Goal: Transaction & Acquisition: Purchase product/service

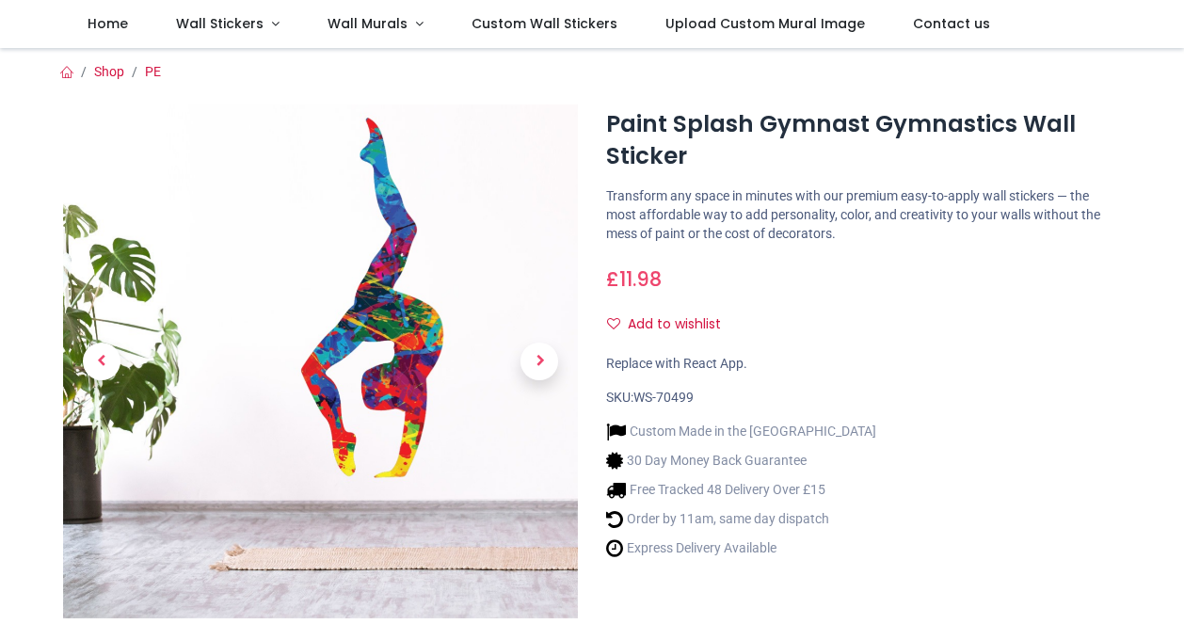
scroll to position [119, 0]
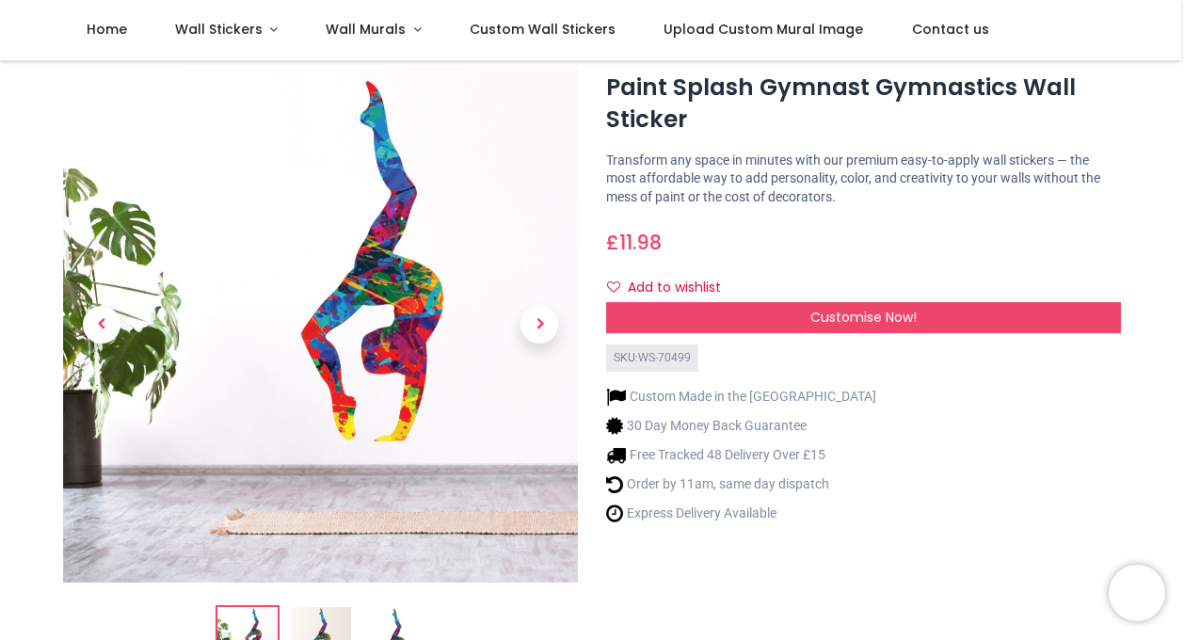
scroll to position [104, 0]
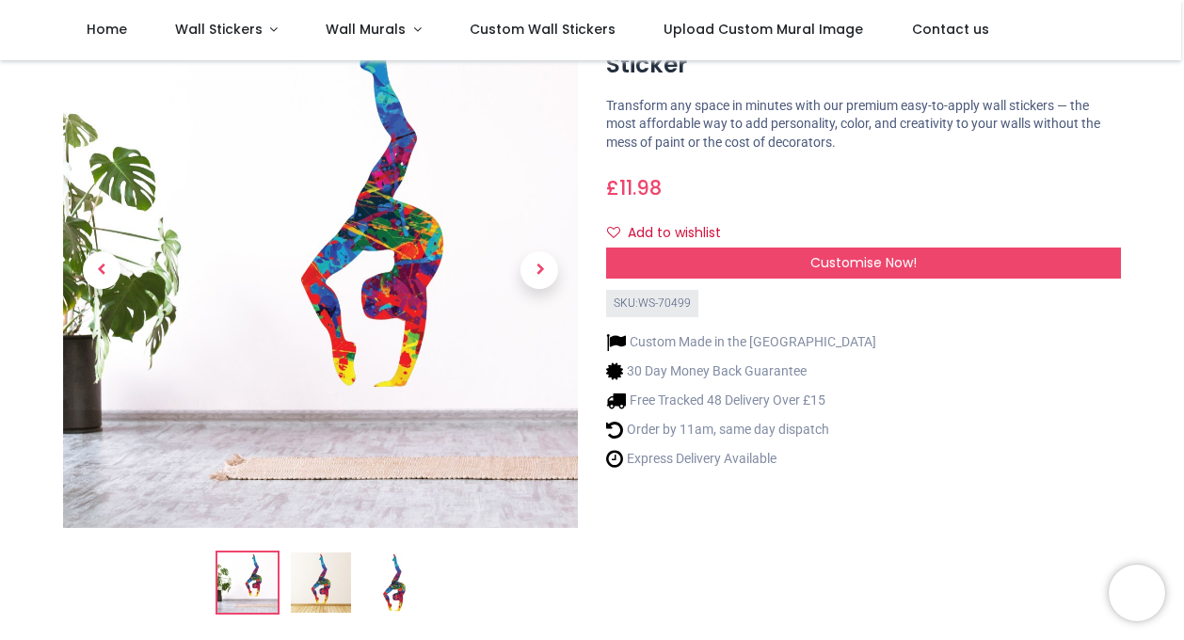
click at [334, 585] on img at bounding box center [321, 582] width 60 height 60
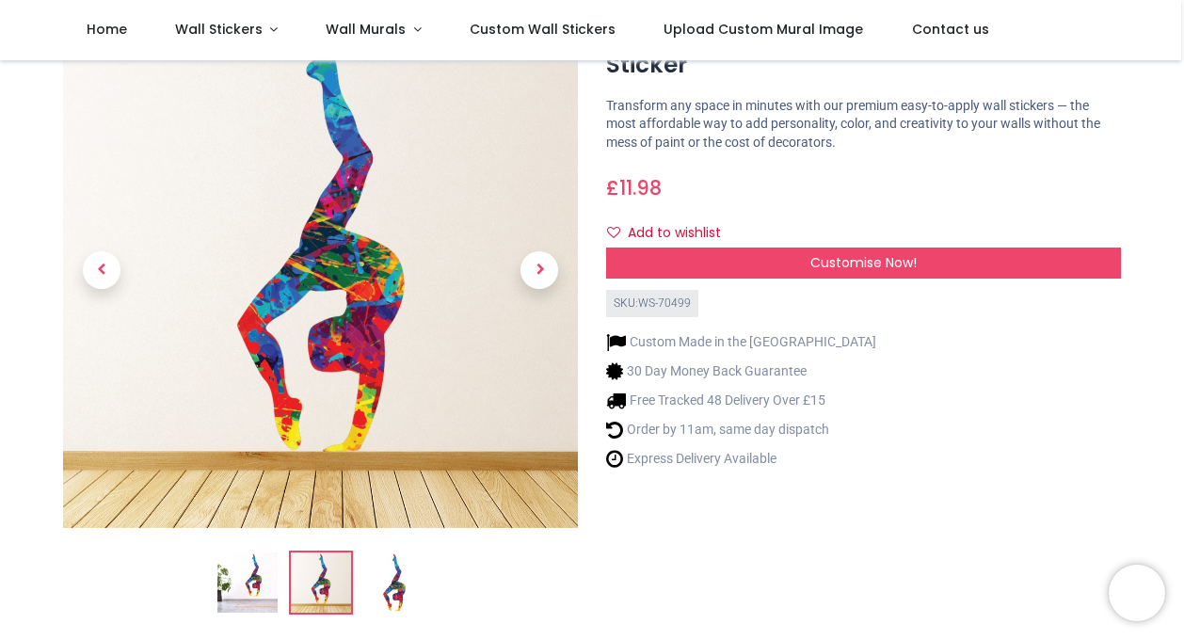
click at [389, 588] on img at bounding box center [394, 582] width 60 height 60
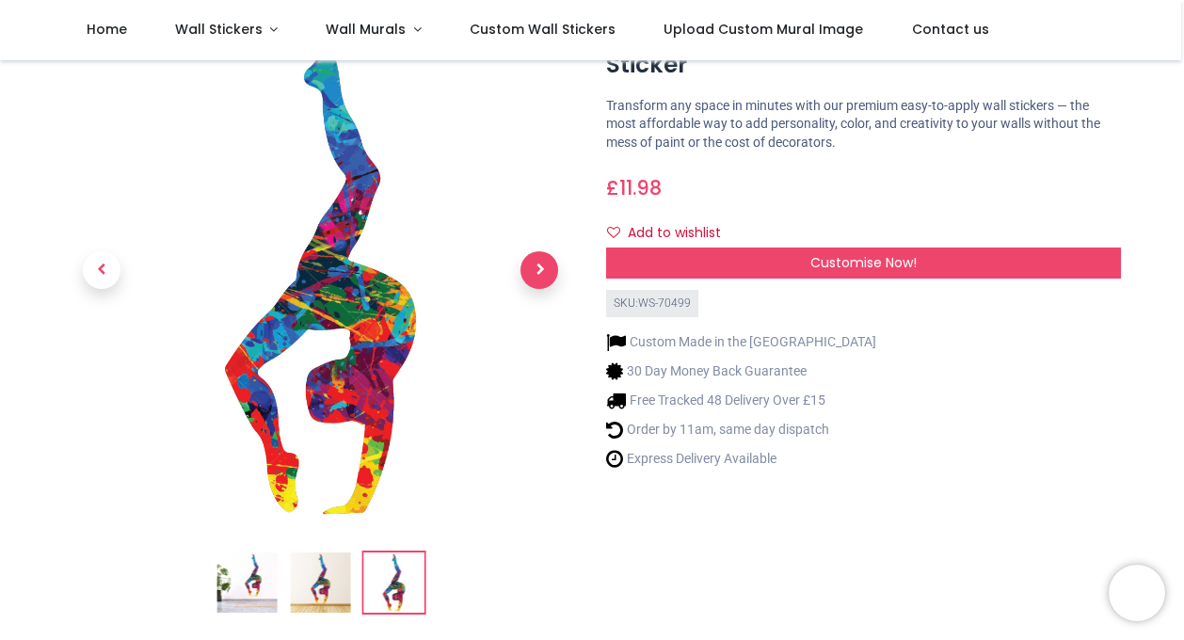
click at [534, 267] on span "Next" at bounding box center [539, 270] width 38 height 38
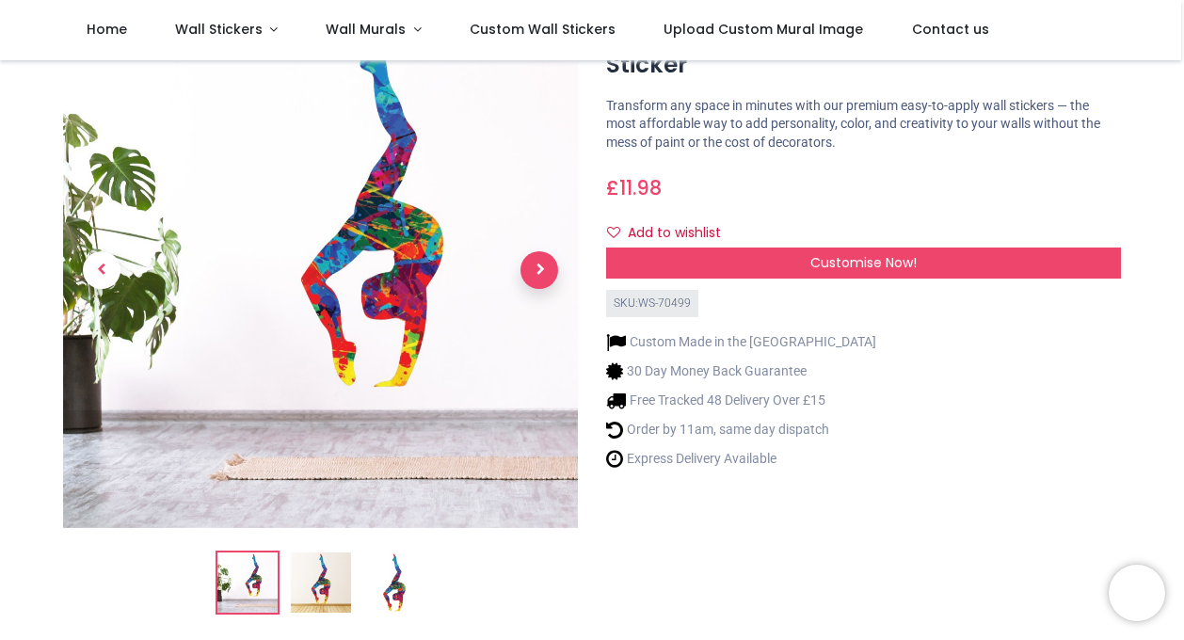
click at [534, 267] on span "Next" at bounding box center [539, 270] width 38 height 38
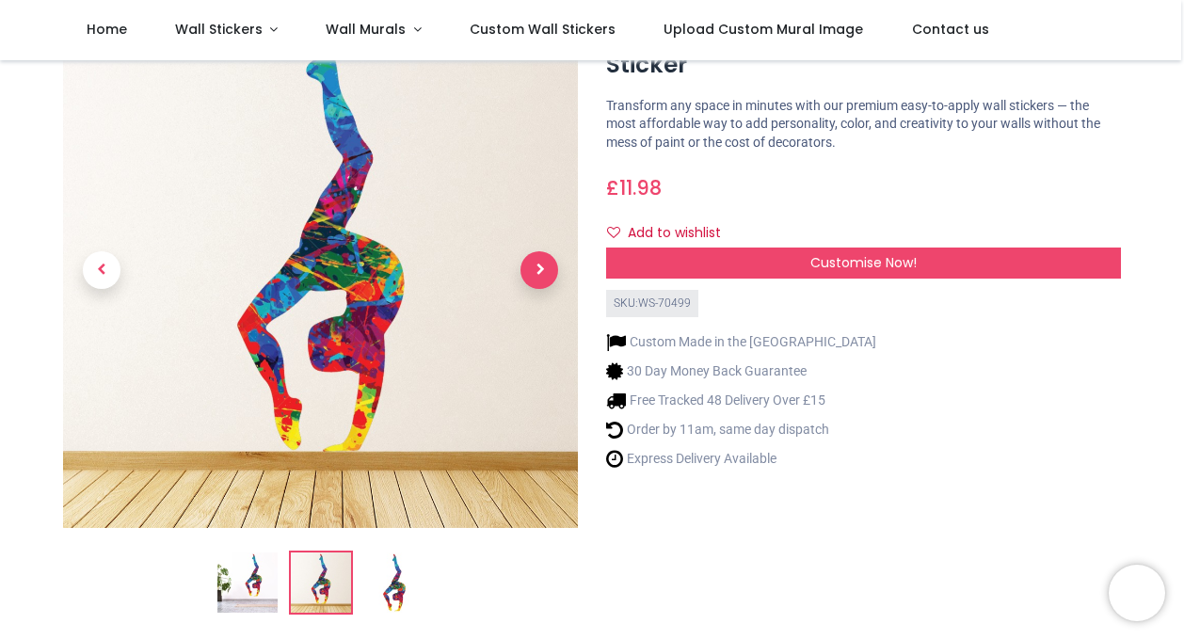
click at [534, 267] on span "Next" at bounding box center [539, 270] width 38 height 38
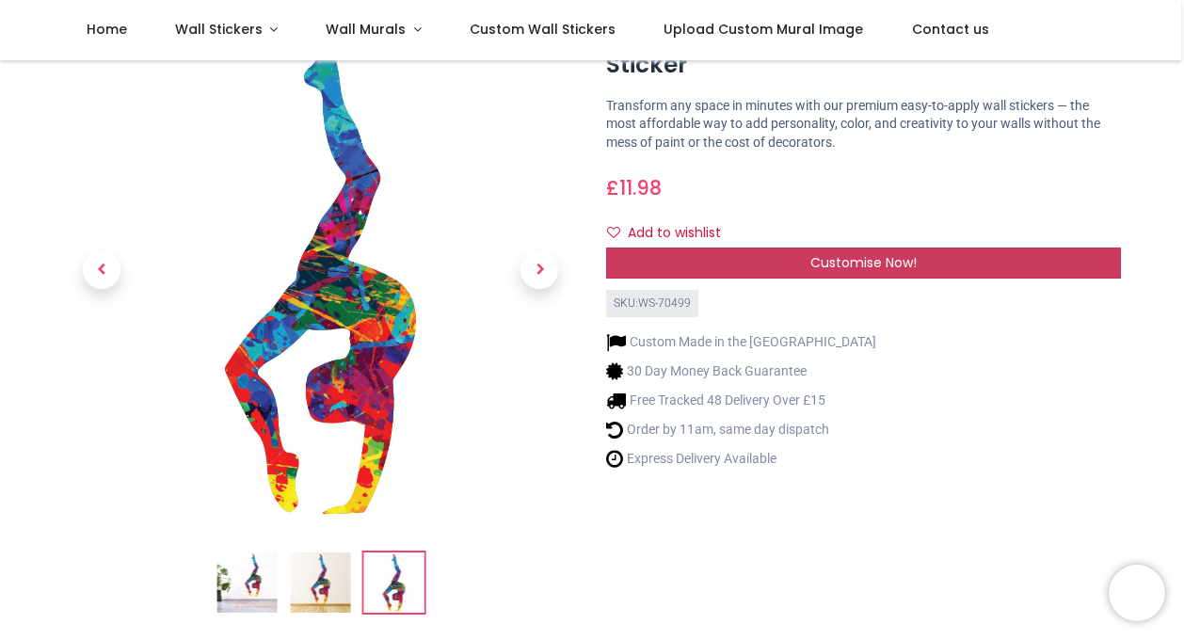
click at [803, 260] on div "Customise Now!" at bounding box center [863, 263] width 515 height 32
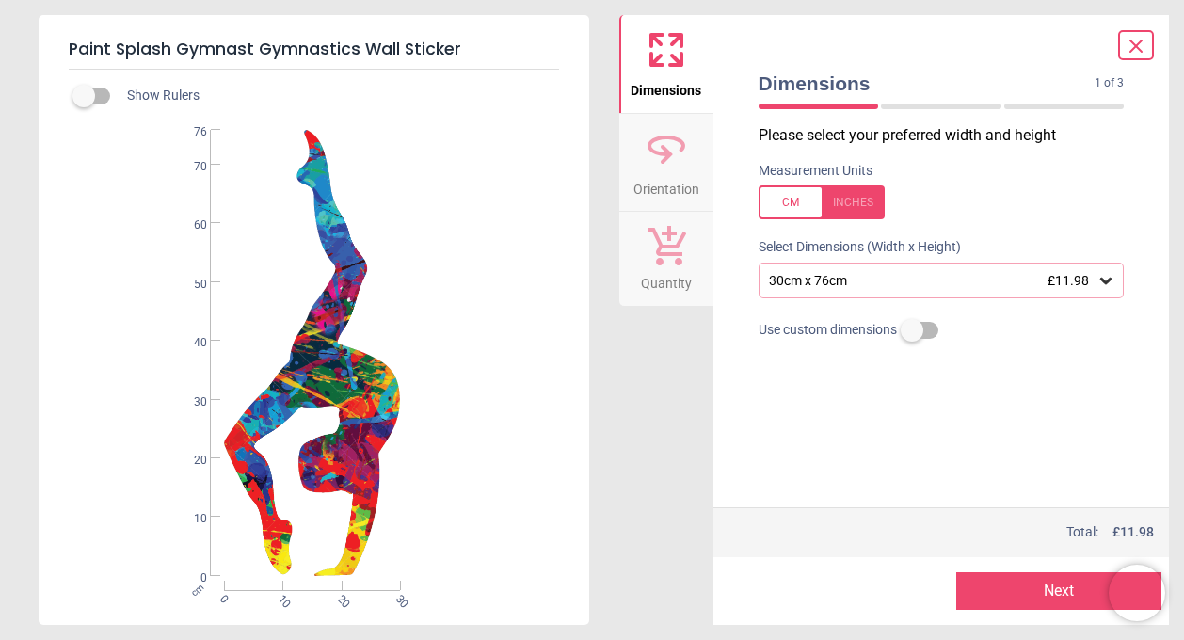
click at [904, 278] on div "30cm x 76cm £11.98" at bounding box center [932, 281] width 330 height 16
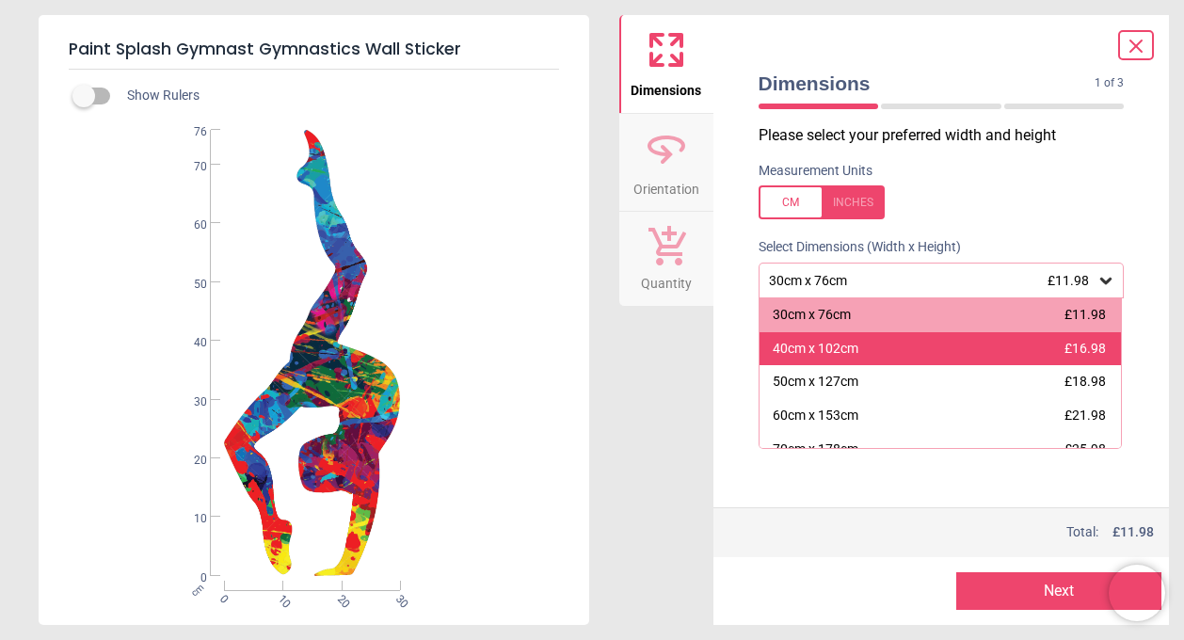
click at [914, 345] on div "40cm x 102cm £16.98" at bounding box center [940, 349] width 362 height 34
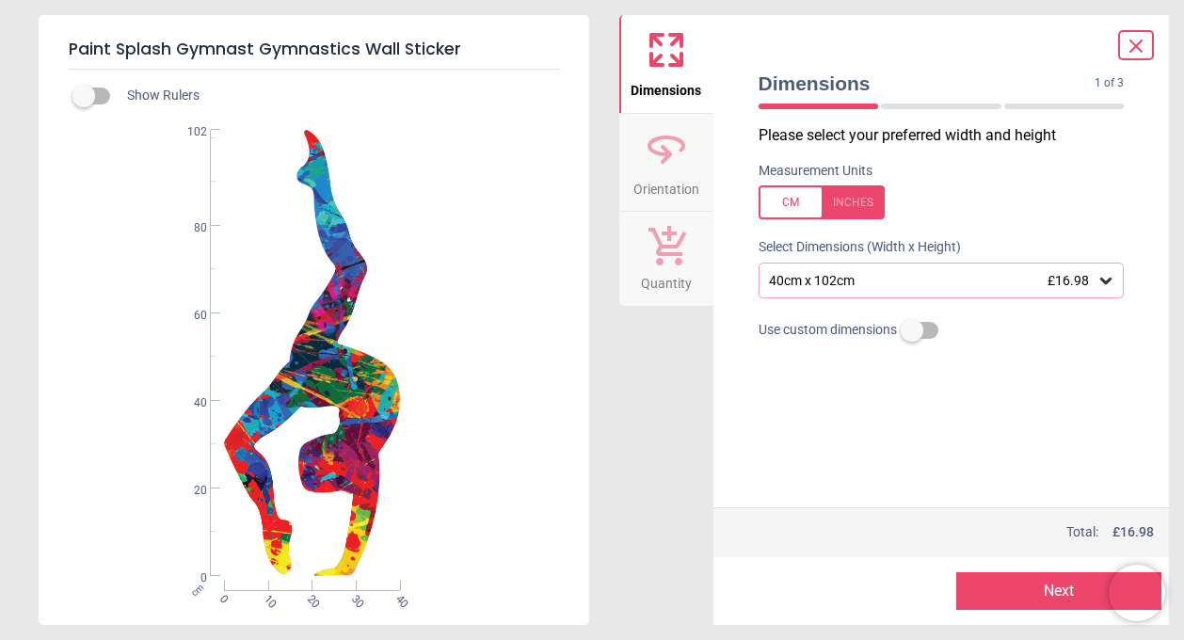
click at [921, 280] on div "40cm x 102cm £16.98" at bounding box center [932, 281] width 330 height 16
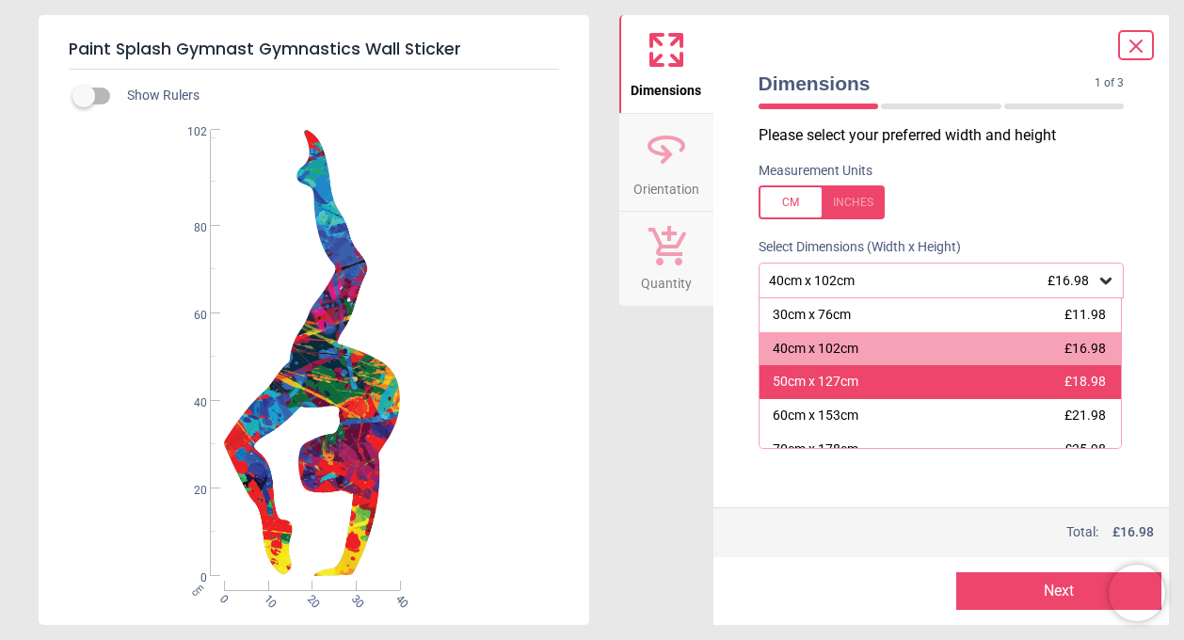
click at [928, 376] on div "50cm x 127cm £18.98" at bounding box center [940, 382] width 362 height 34
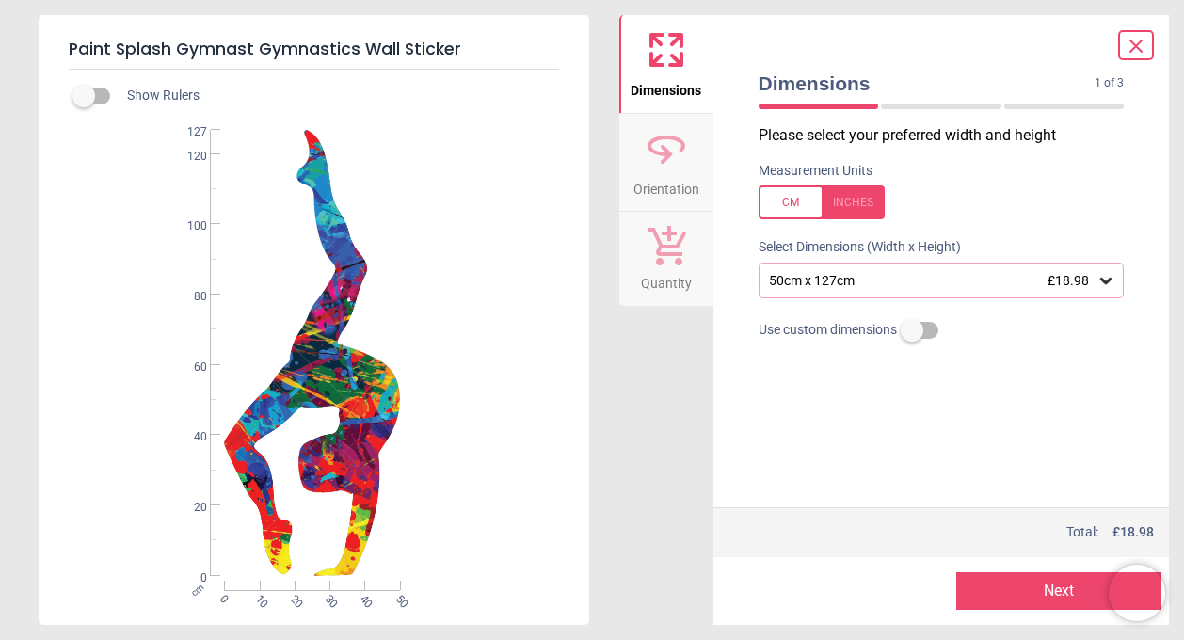
click at [1061, 592] on button "Next" at bounding box center [1058, 591] width 205 height 38
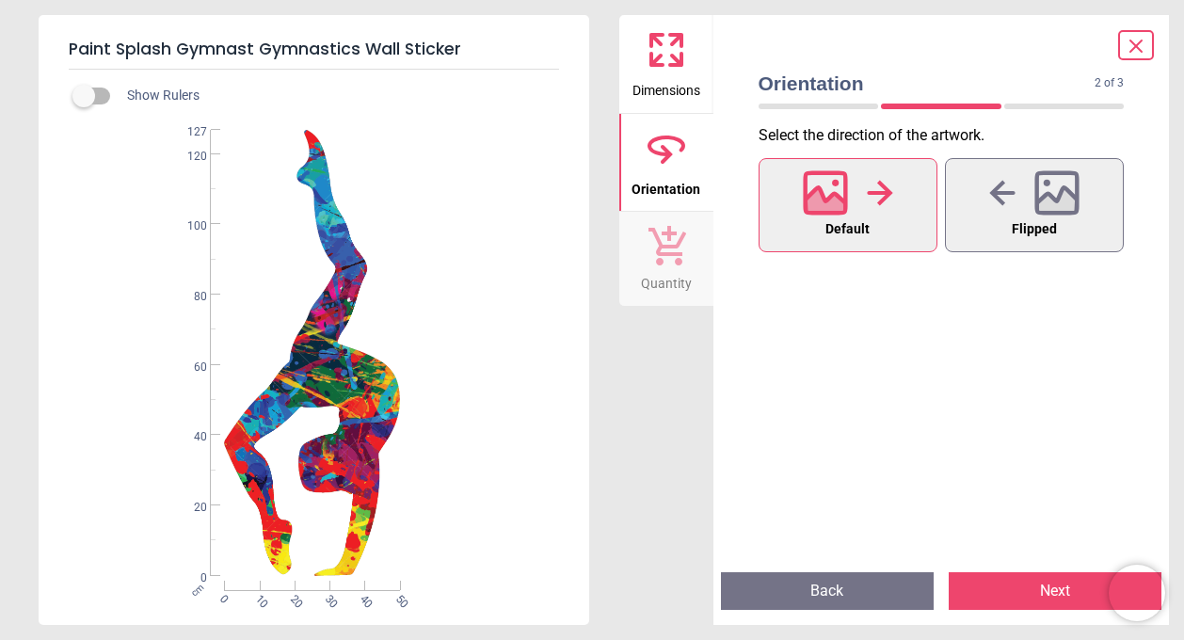
click at [1067, 591] on button "Next" at bounding box center [1055, 591] width 213 height 38
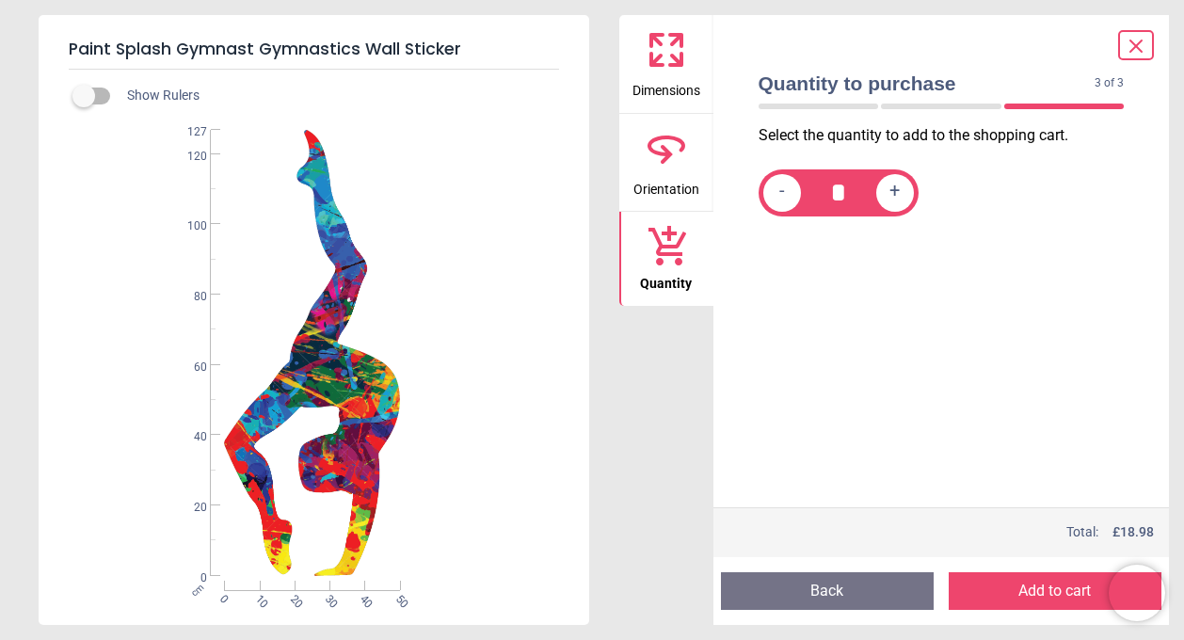
click at [1067, 591] on button "Add to cart" at bounding box center [1055, 591] width 213 height 38
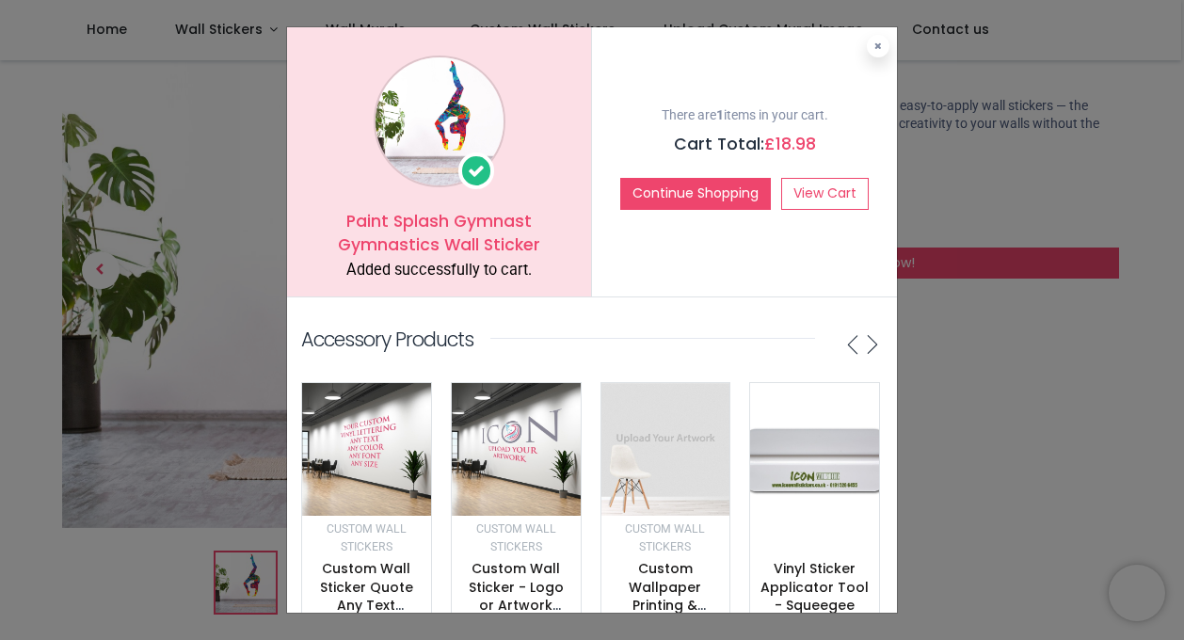
scroll to position [69, 0]
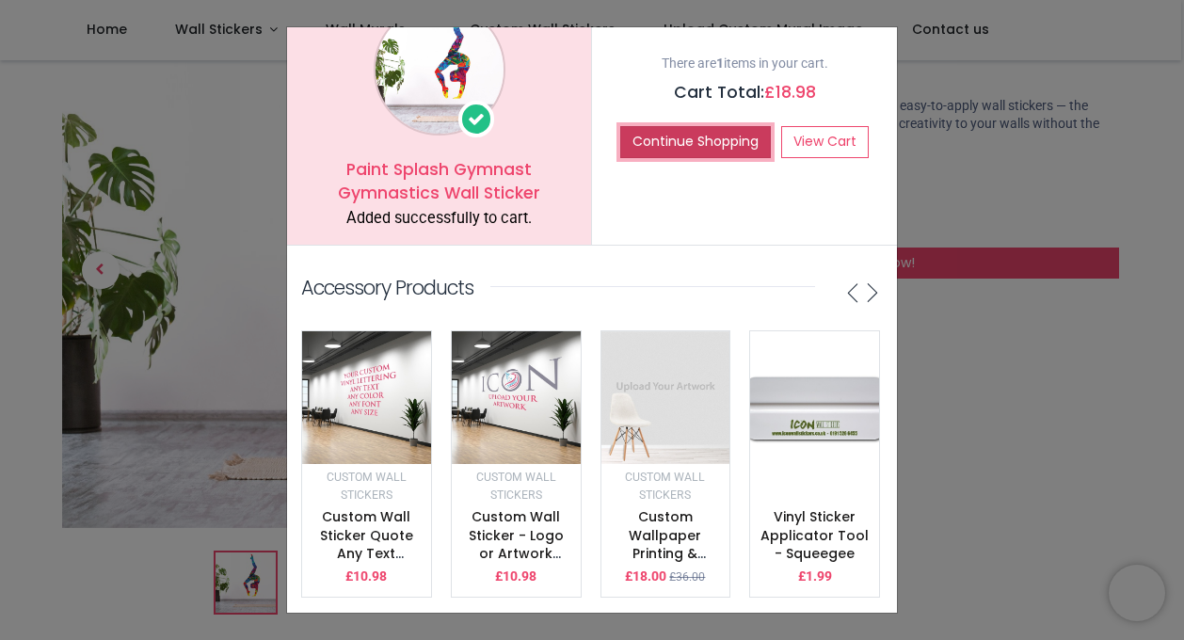
click at [734, 131] on button "Continue Shopping" at bounding box center [695, 142] width 151 height 32
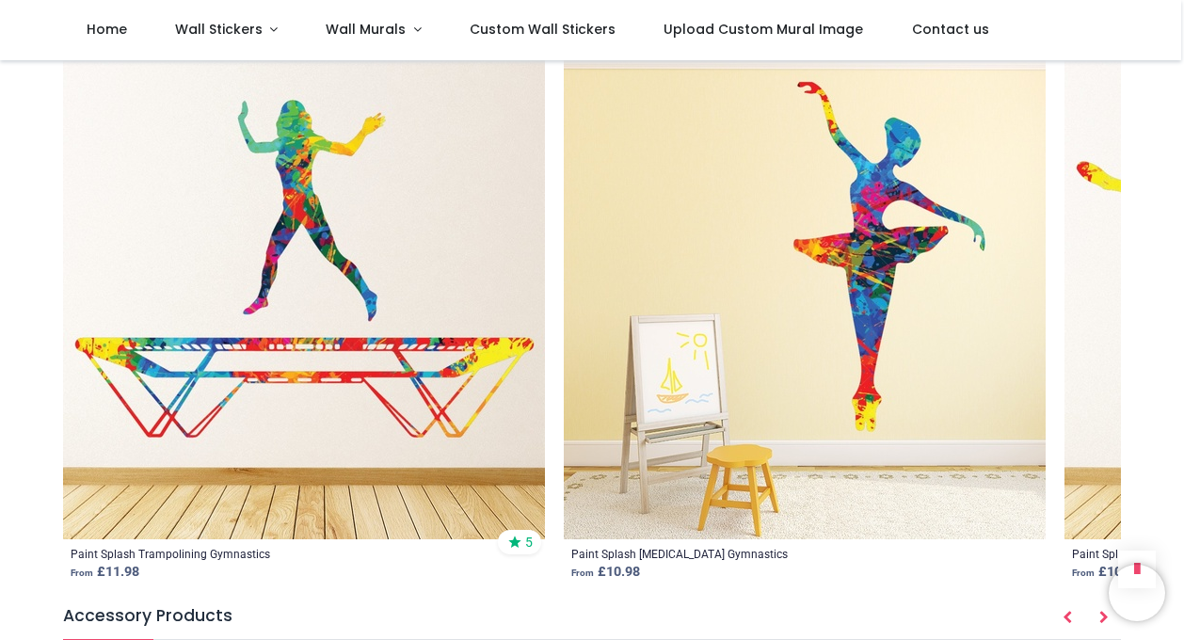
scroll to position [2172, 0]
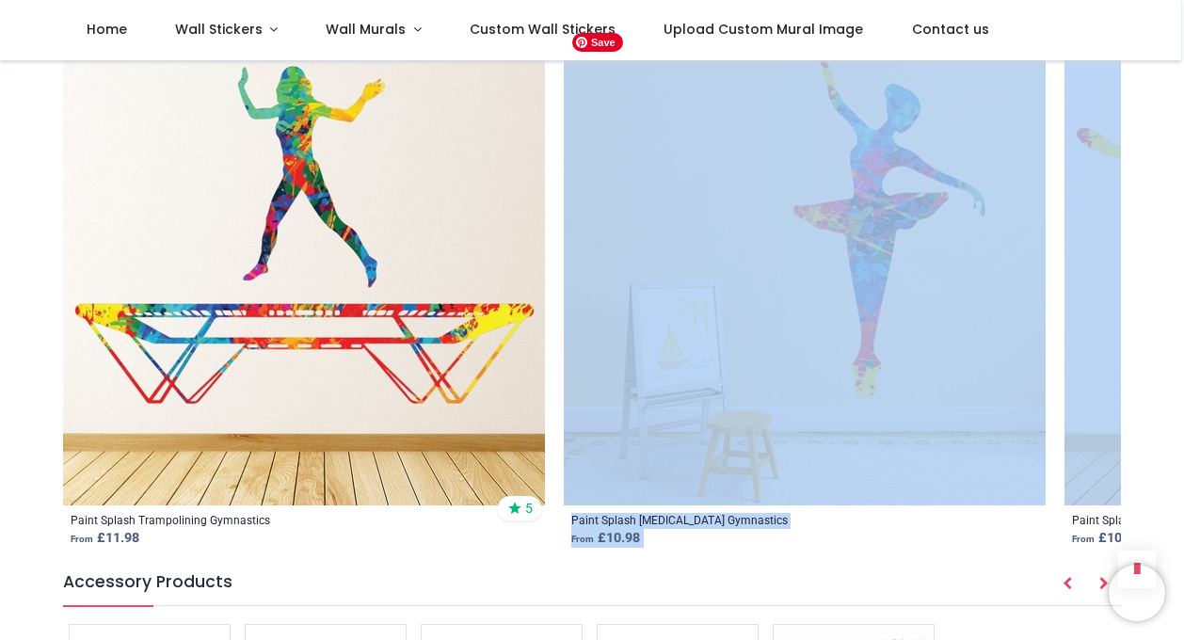
drag, startPoint x: 1161, startPoint y: 312, endPoint x: 896, endPoint y: 315, distance: 265.4
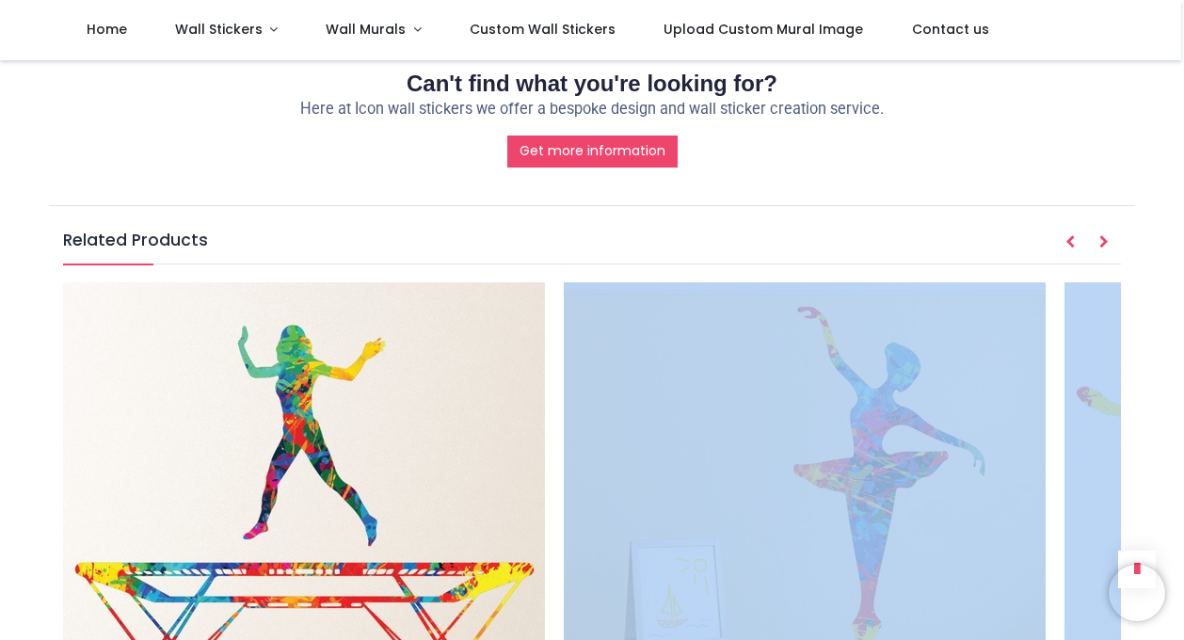
scroll to position [1931, 0]
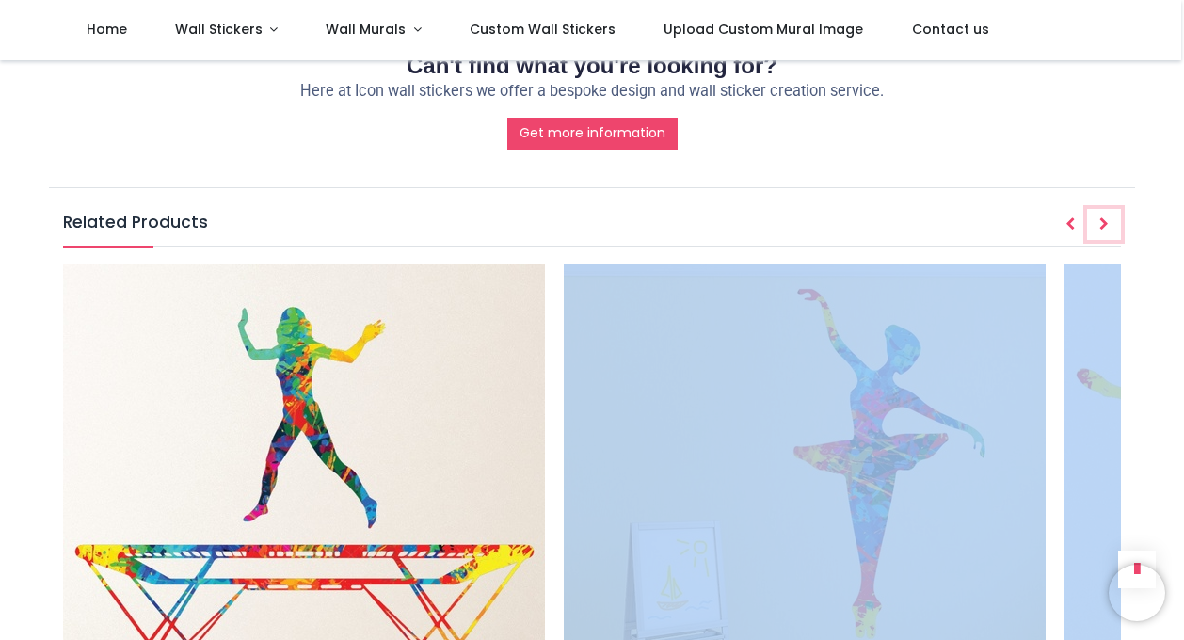
click at [1104, 220] on icon "Next" at bounding box center [1103, 223] width 9 height 13
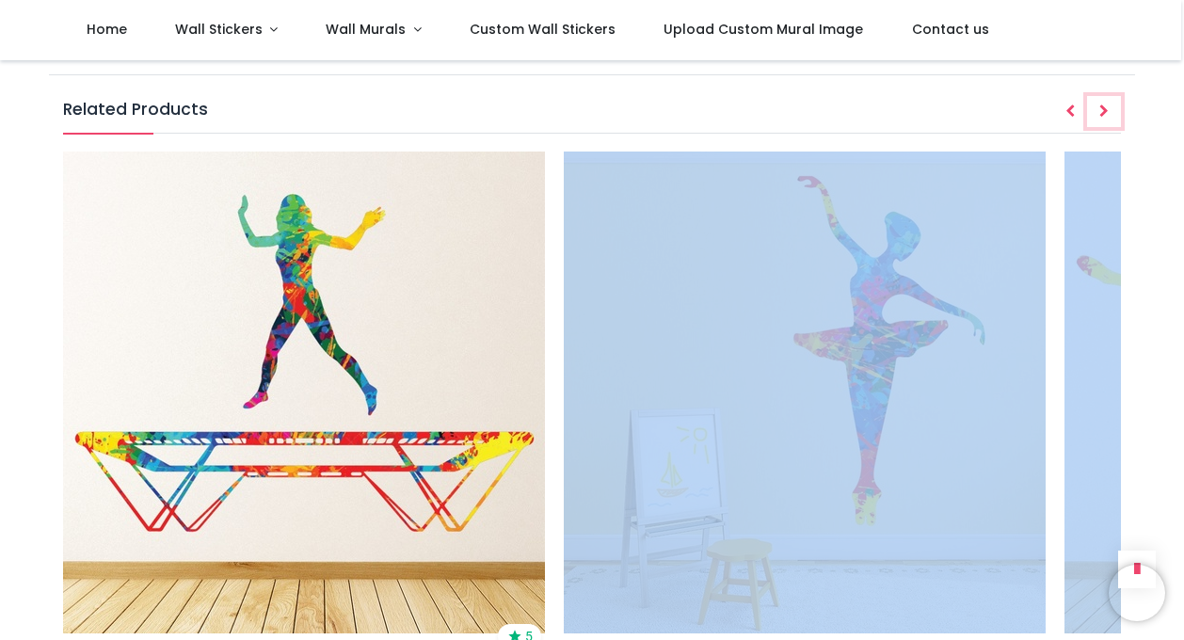
scroll to position [2046, 0]
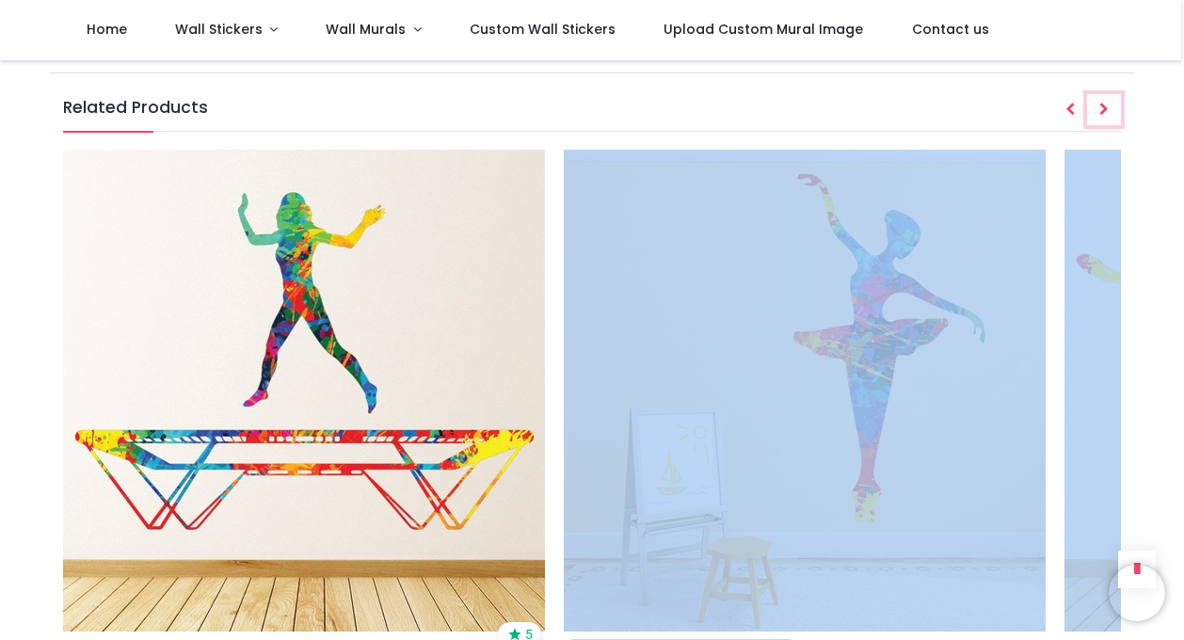
click at [1093, 105] on button "Next" at bounding box center [1104, 110] width 34 height 32
click at [1104, 108] on icon "Next" at bounding box center [1103, 109] width 9 height 13
click at [1067, 105] on icon "Prev" at bounding box center [1069, 109] width 9 height 13
click at [1102, 106] on icon "Next" at bounding box center [1103, 109] width 9 height 13
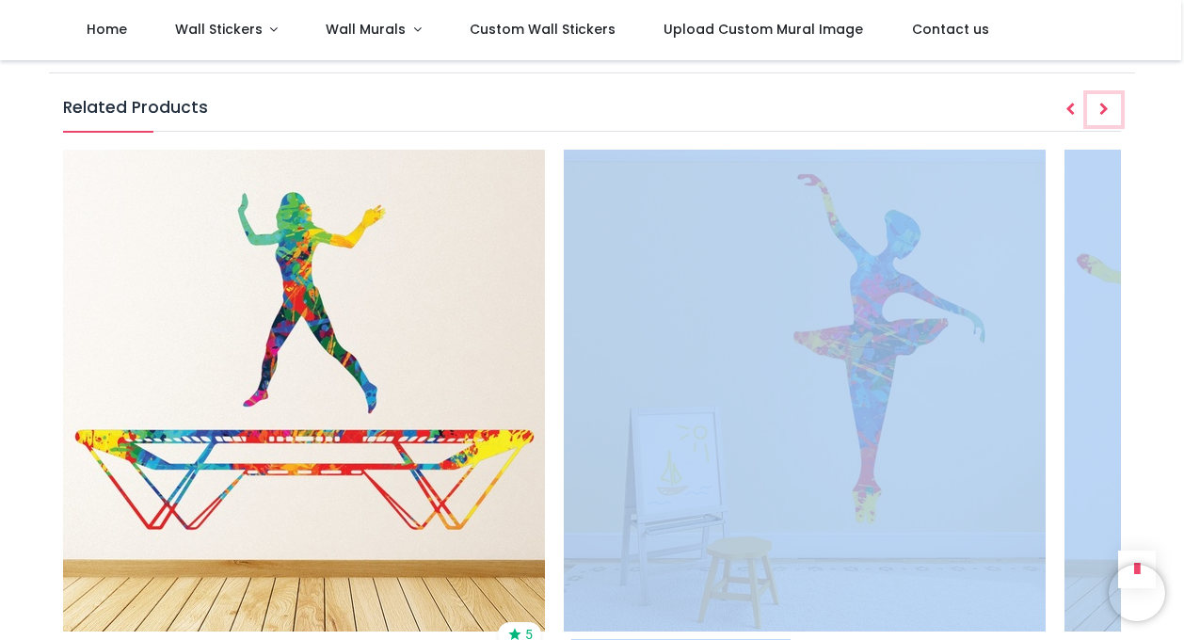
click at [1102, 106] on icon "Next" at bounding box center [1103, 109] width 9 height 13
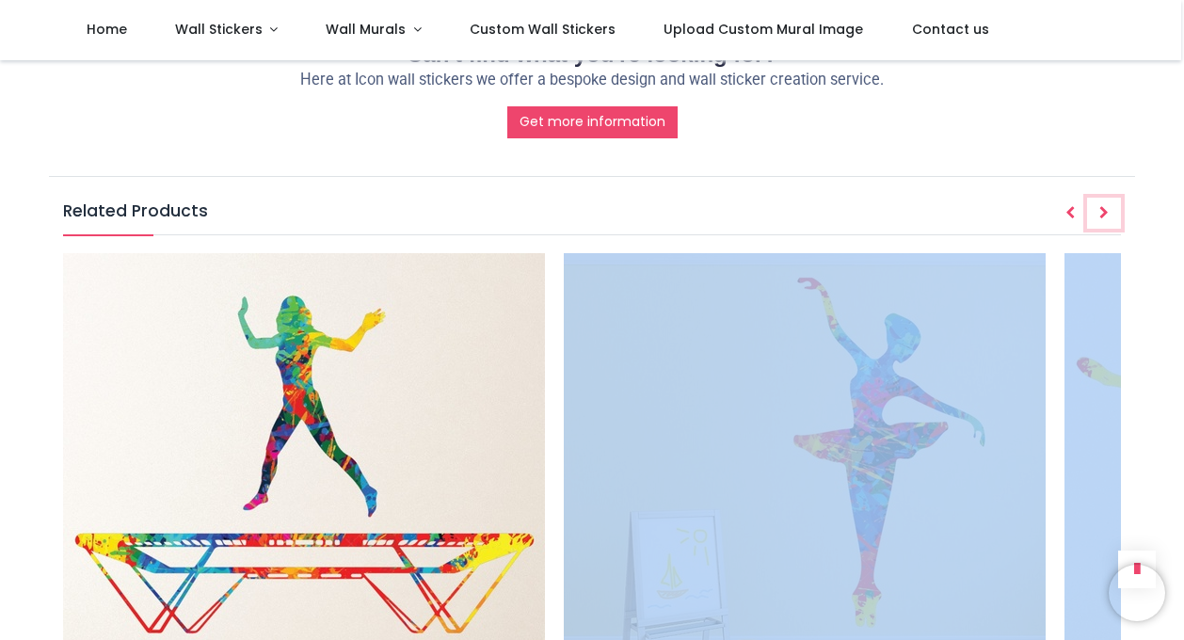
scroll to position [1939, 0]
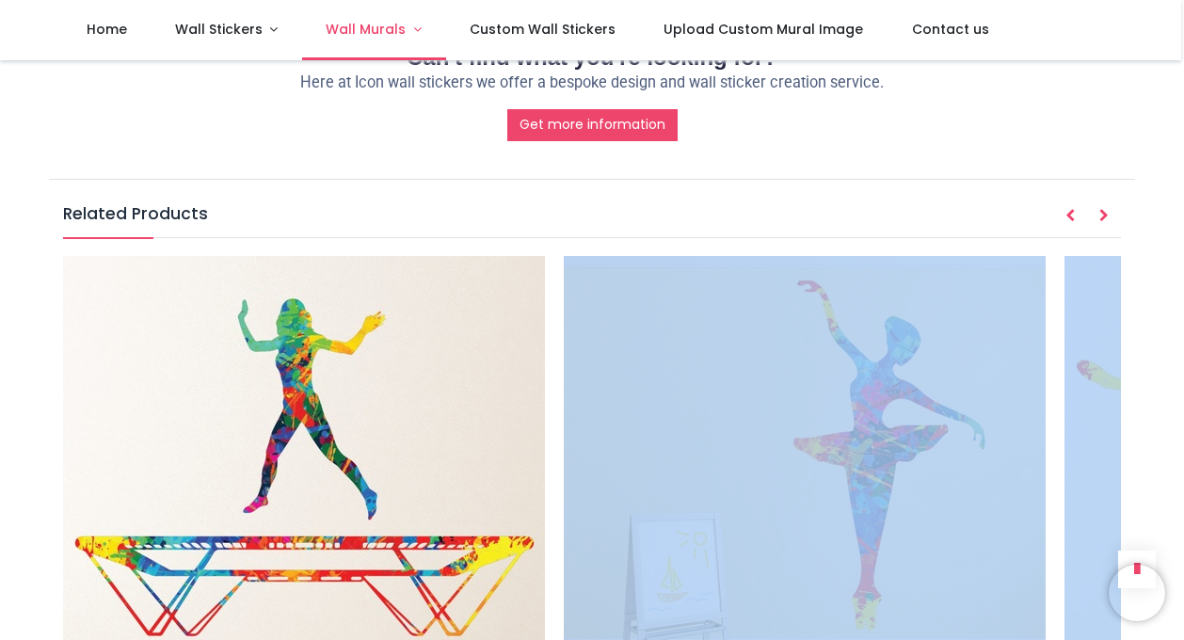
click at [403, 27] on link "Wall Murals" at bounding box center [374, 30] width 144 height 60
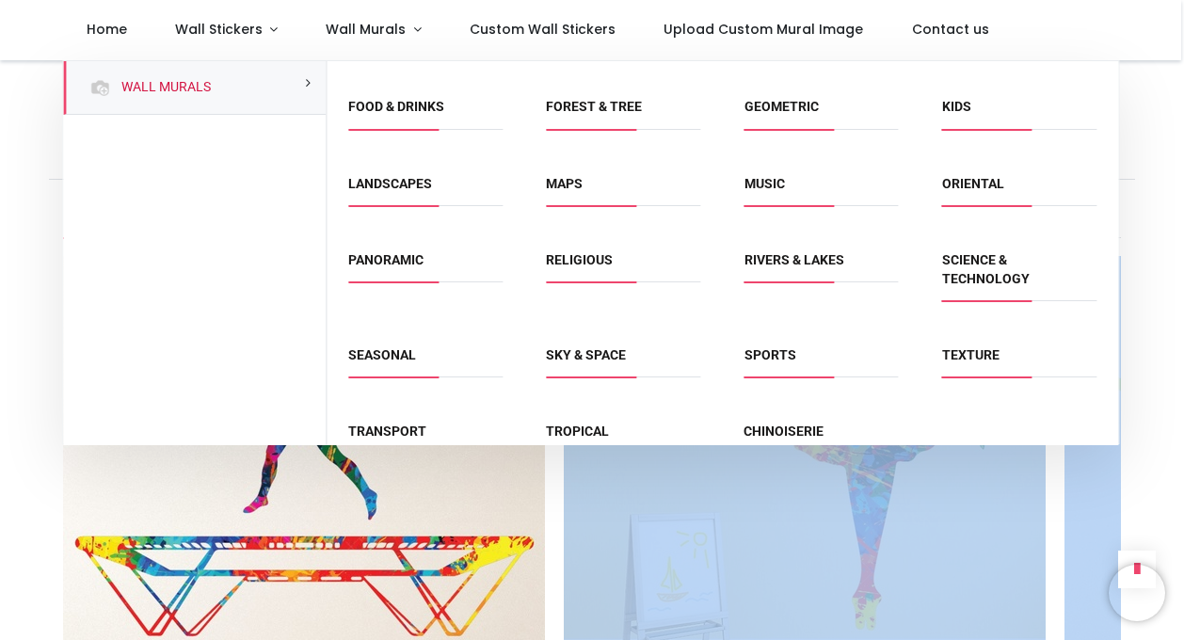
scroll to position [170, 0]
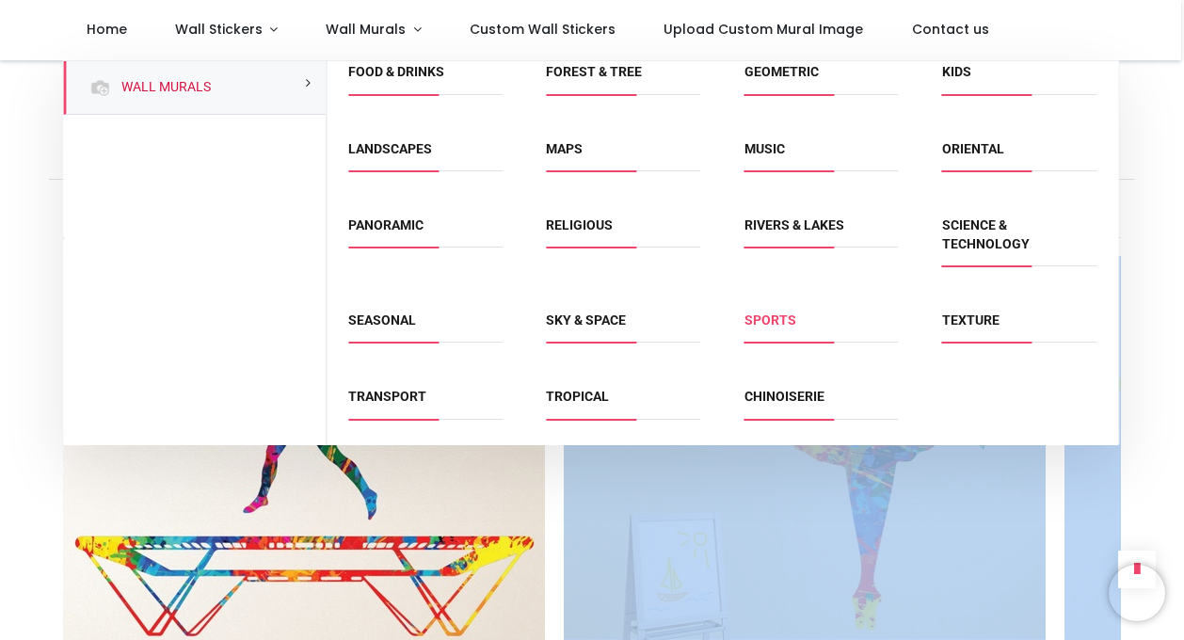
click at [782, 316] on link "Sports" at bounding box center [770, 319] width 52 height 15
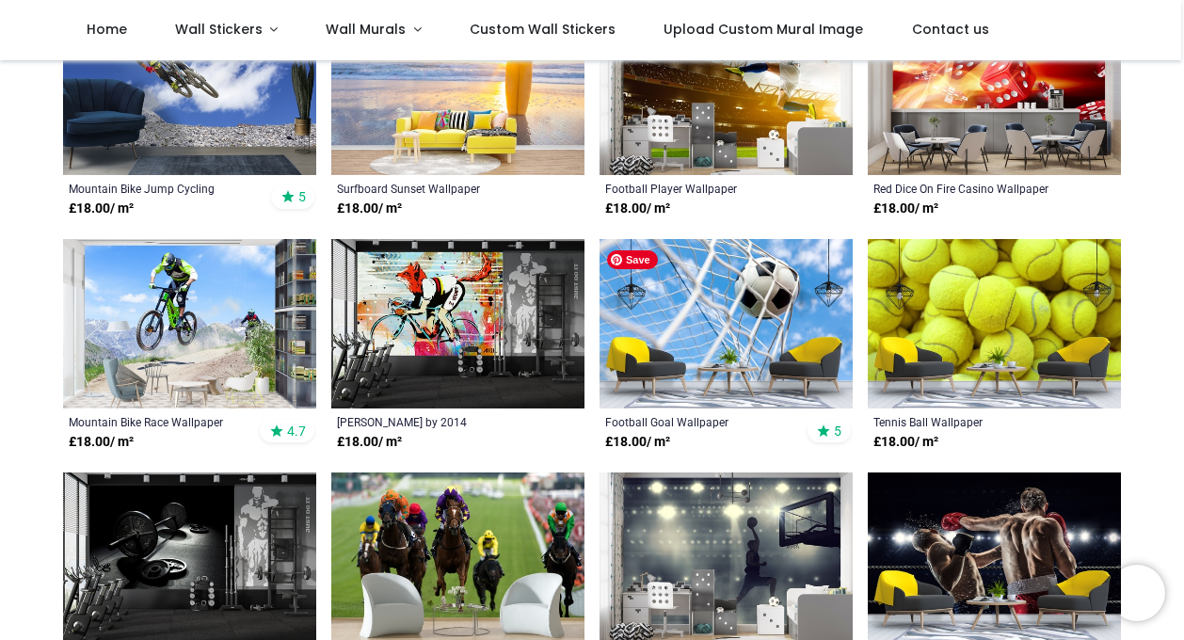
scroll to position [661, 0]
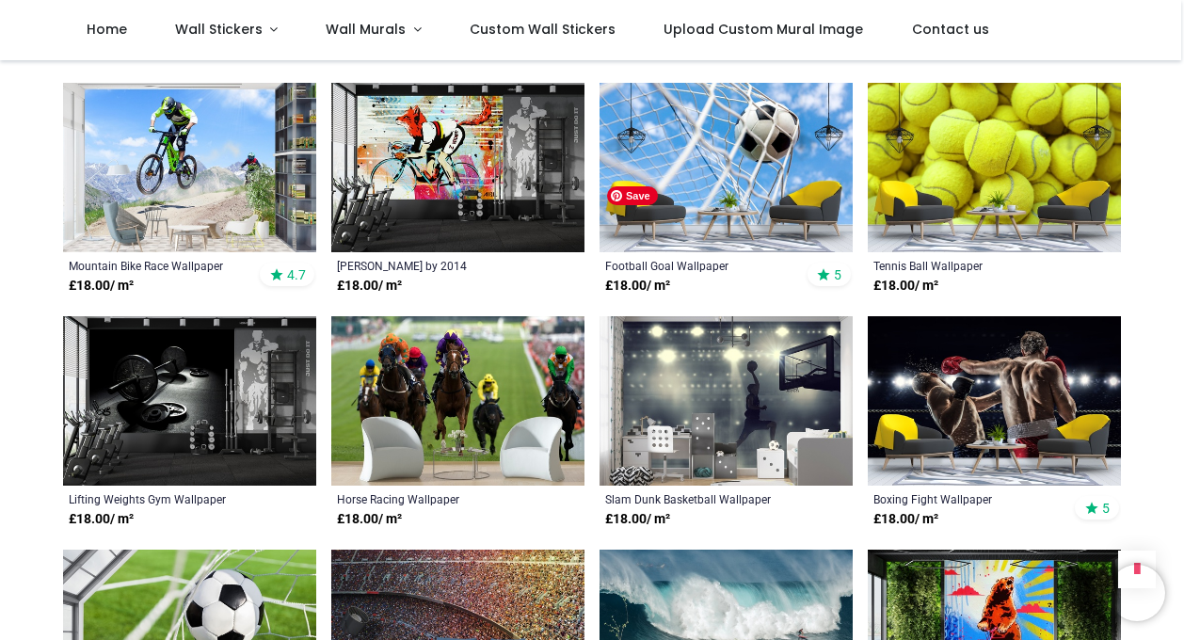
scroll to position [831, 0]
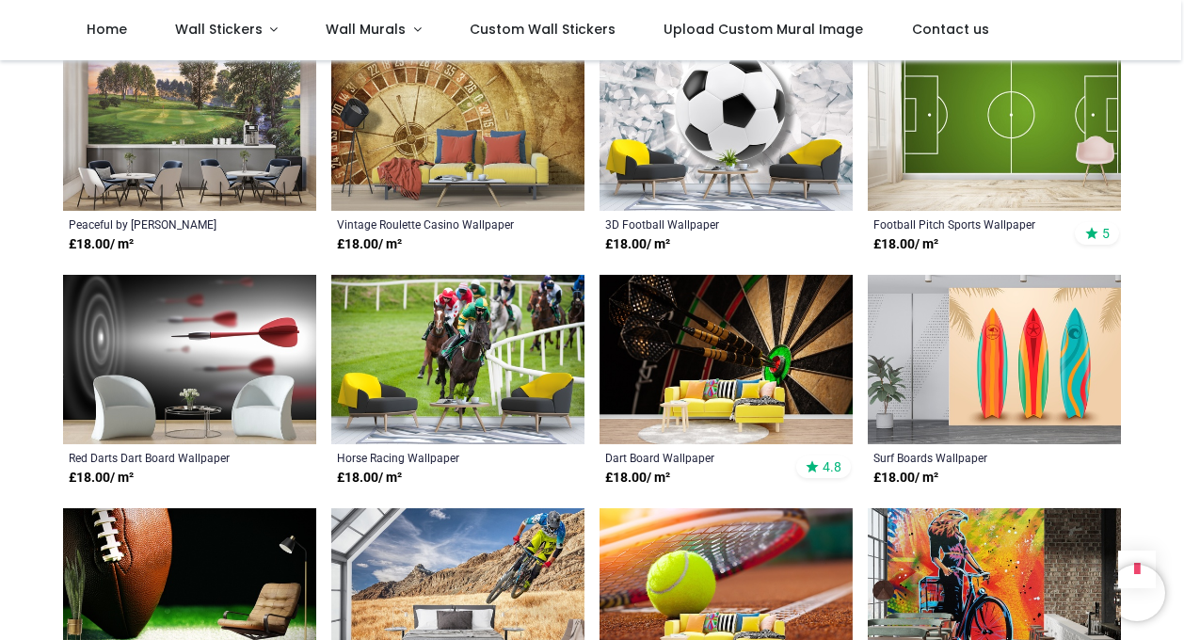
scroll to position [1534, 0]
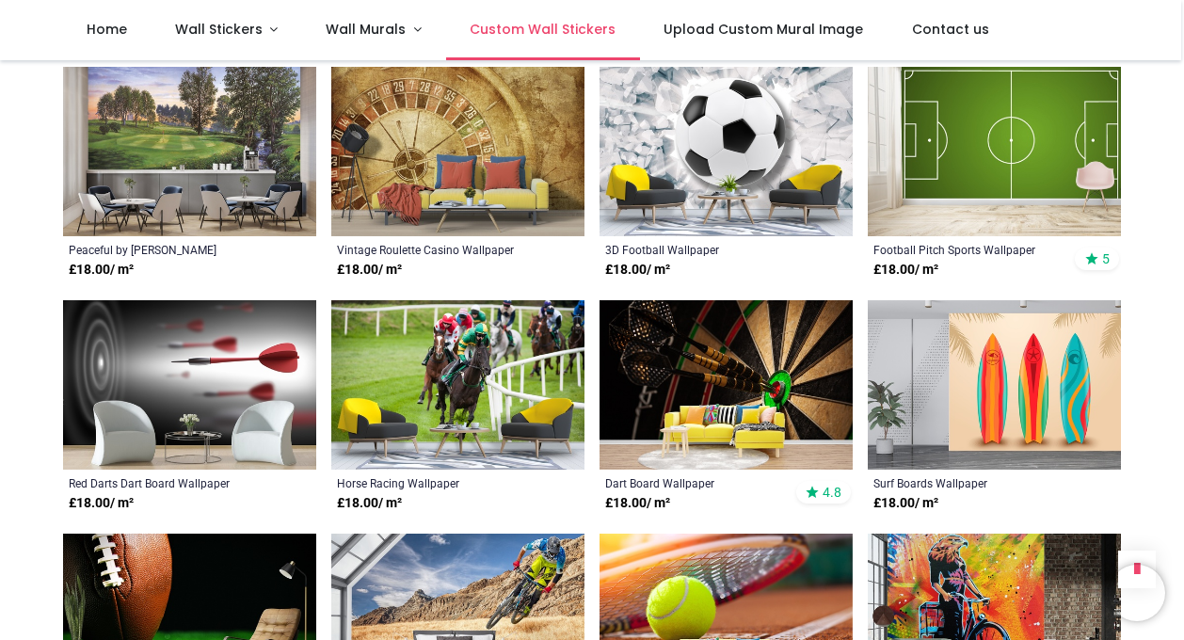
click at [579, 30] on span "Custom Wall Stickers" at bounding box center [543, 29] width 146 height 19
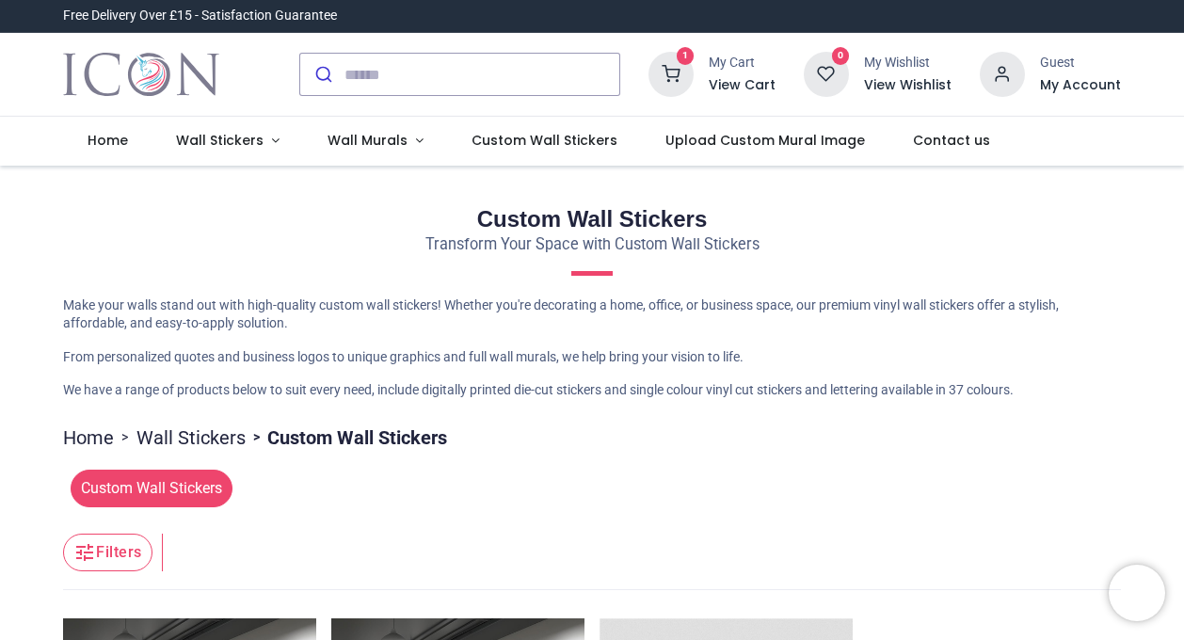
click at [196, 487] on span "Custom Wall Stickers" at bounding box center [152, 489] width 162 height 38
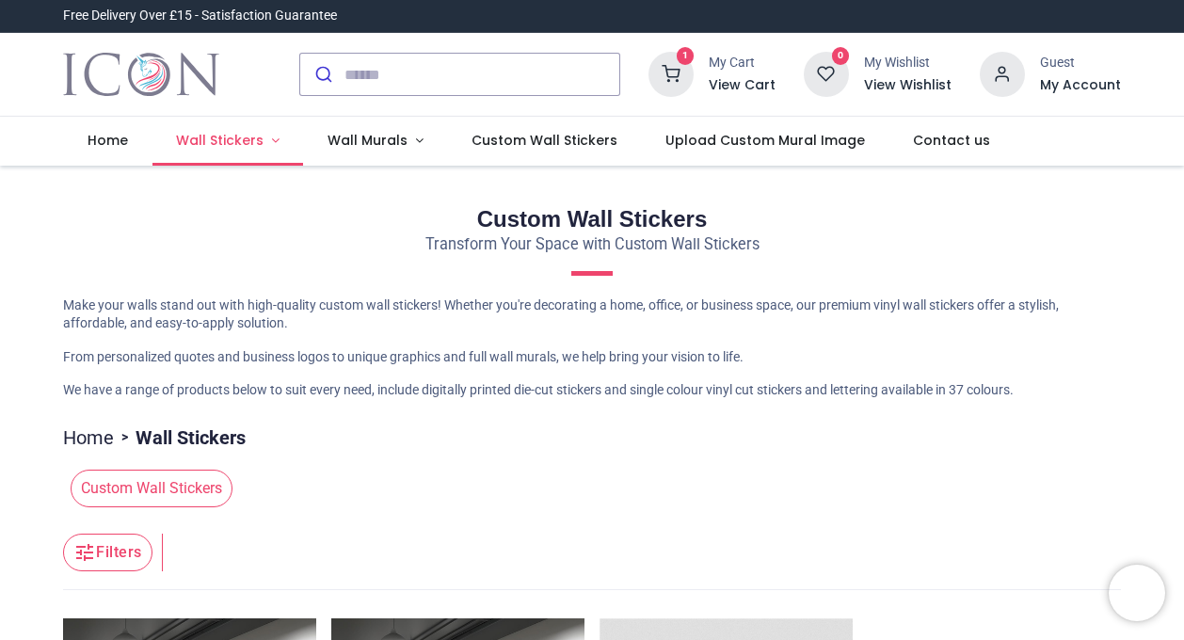
click at [245, 140] on span "Wall Stickers" at bounding box center [220, 140] width 88 height 19
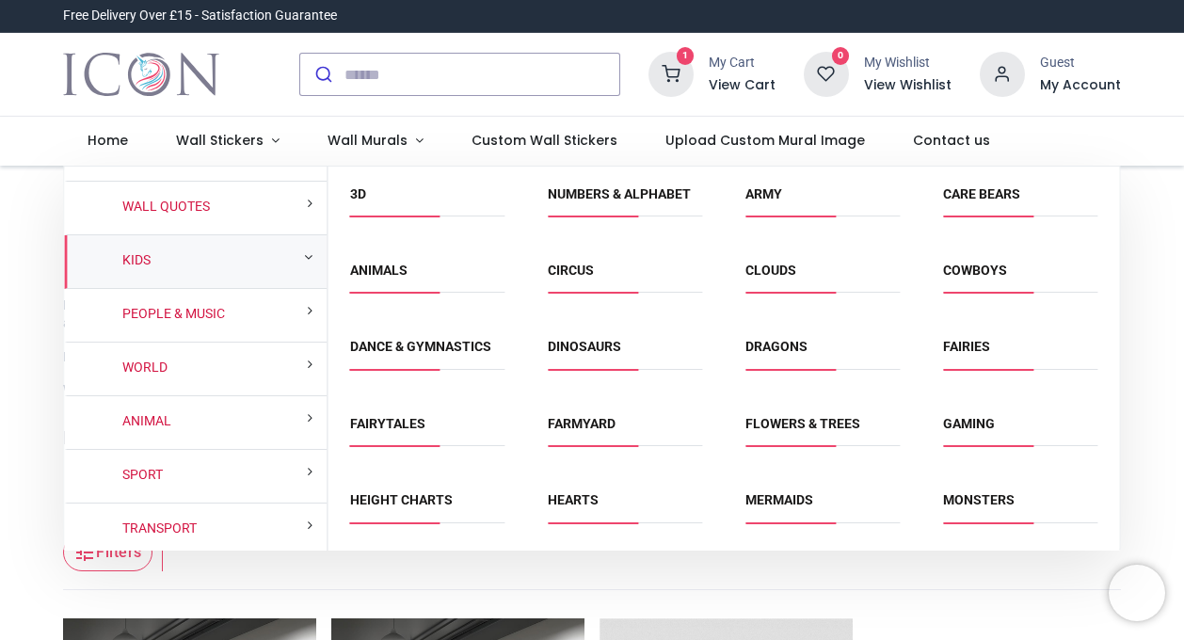
scroll to position [54, 0]
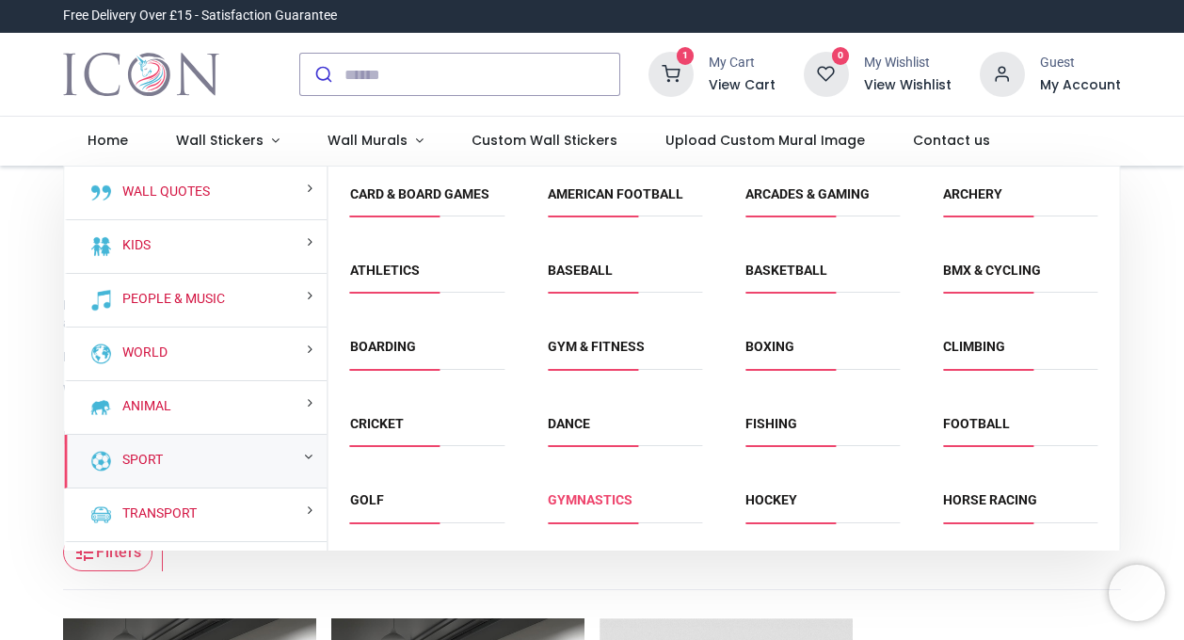
click at [583, 503] on link "Gymnastics" at bounding box center [590, 499] width 85 height 15
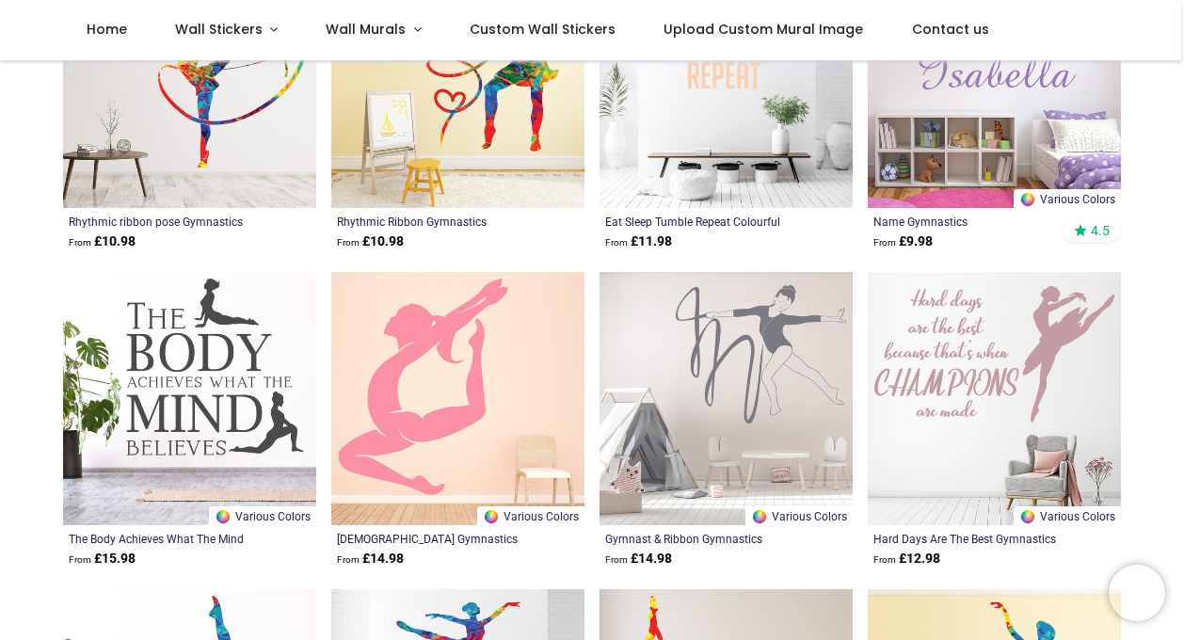
scroll to position [695, 0]
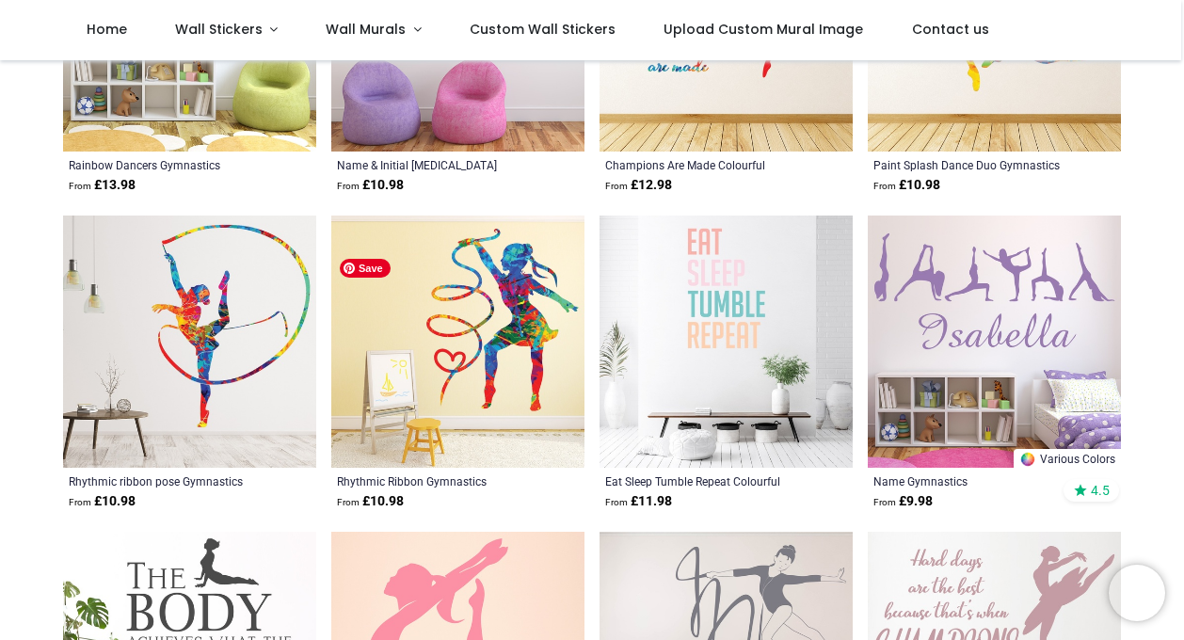
scroll to position [429, 0]
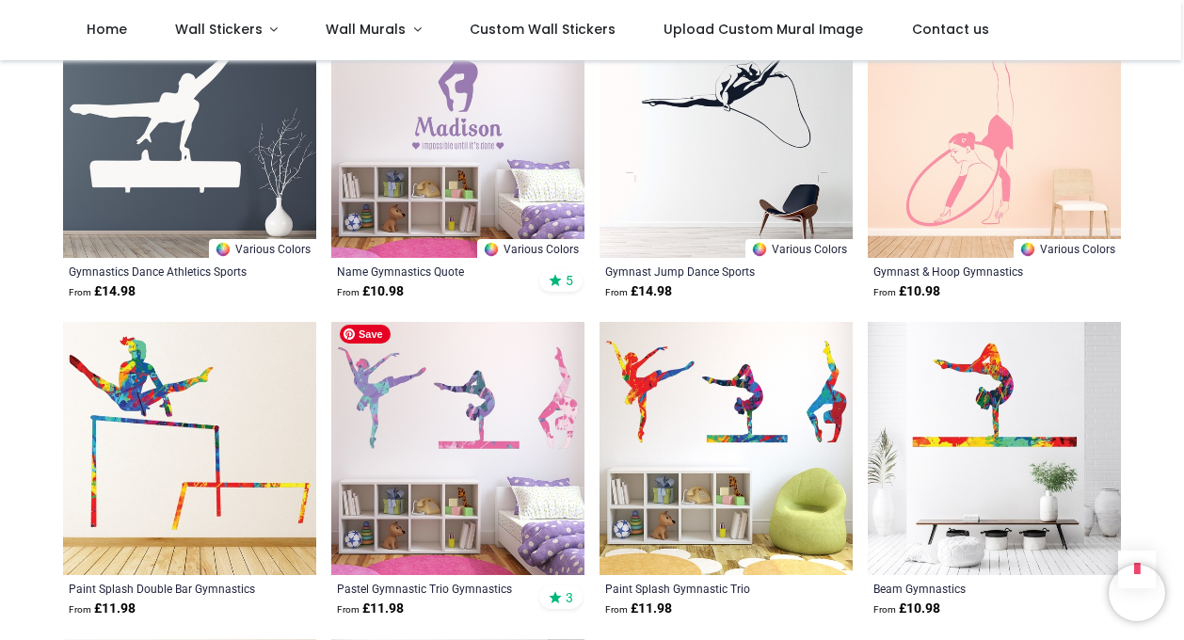
scroll to position [2881, 0]
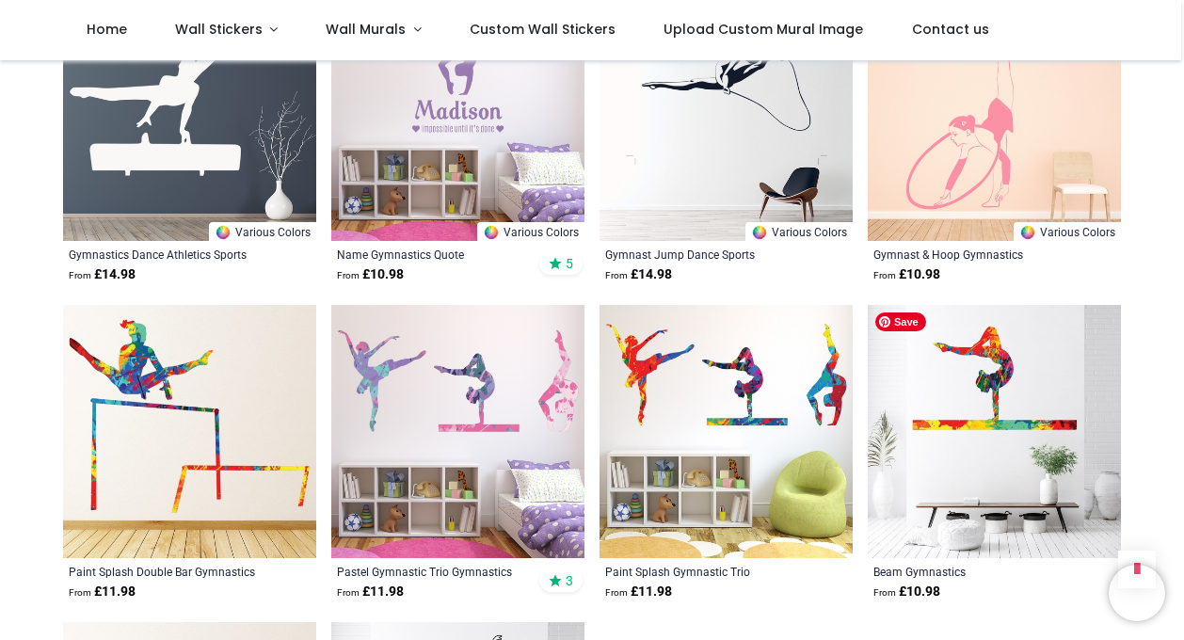
click at [1014, 419] on img at bounding box center [994, 431] width 253 height 253
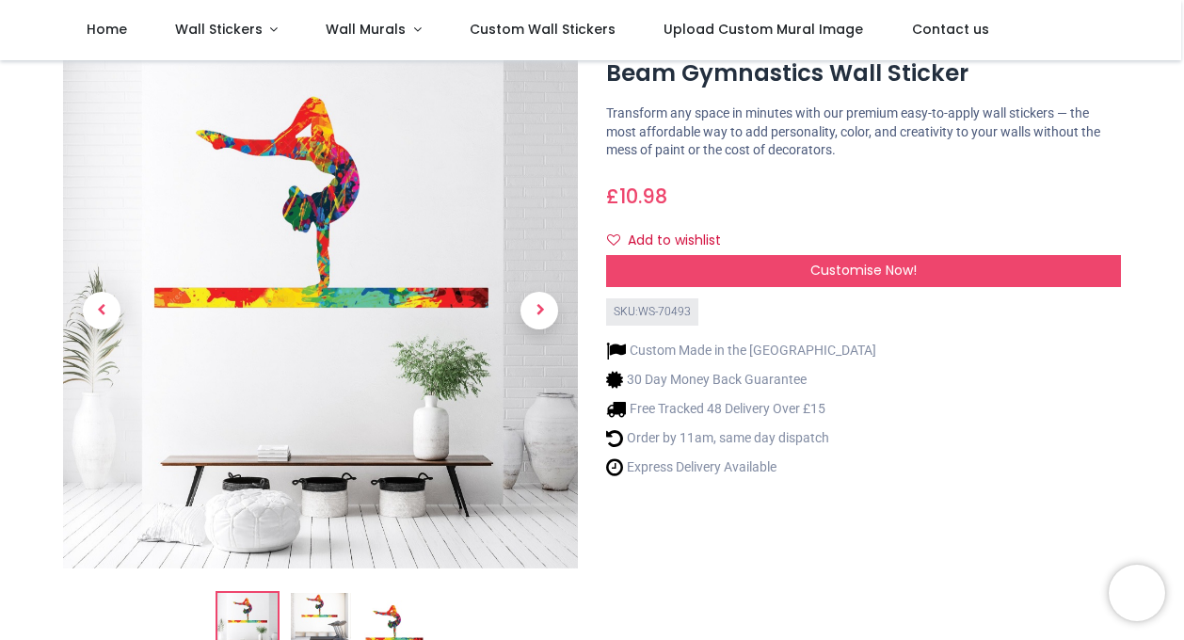
scroll to position [80, 0]
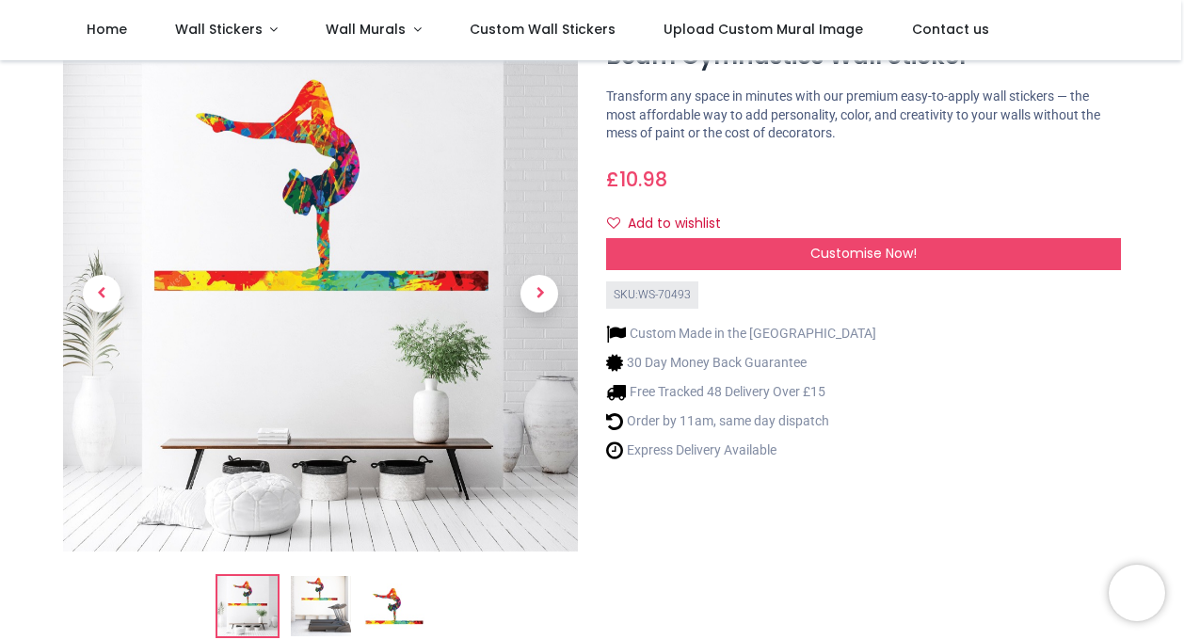
click at [400, 602] on img at bounding box center [394, 606] width 60 height 60
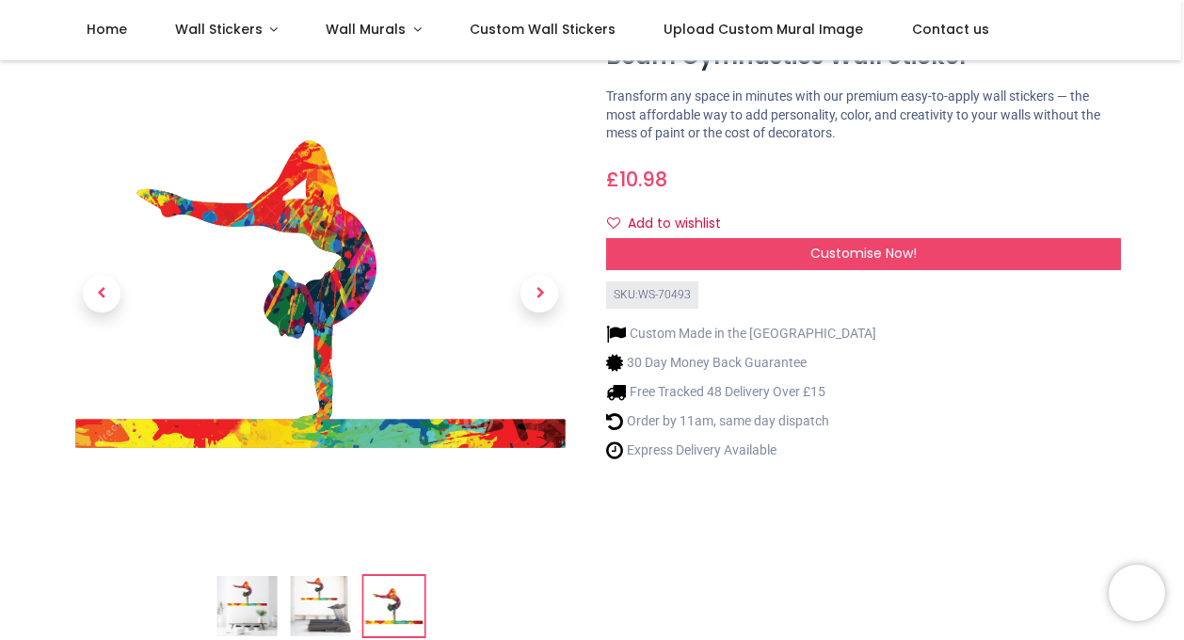
click at [323, 608] on img at bounding box center [320, 606] width 60 height 60
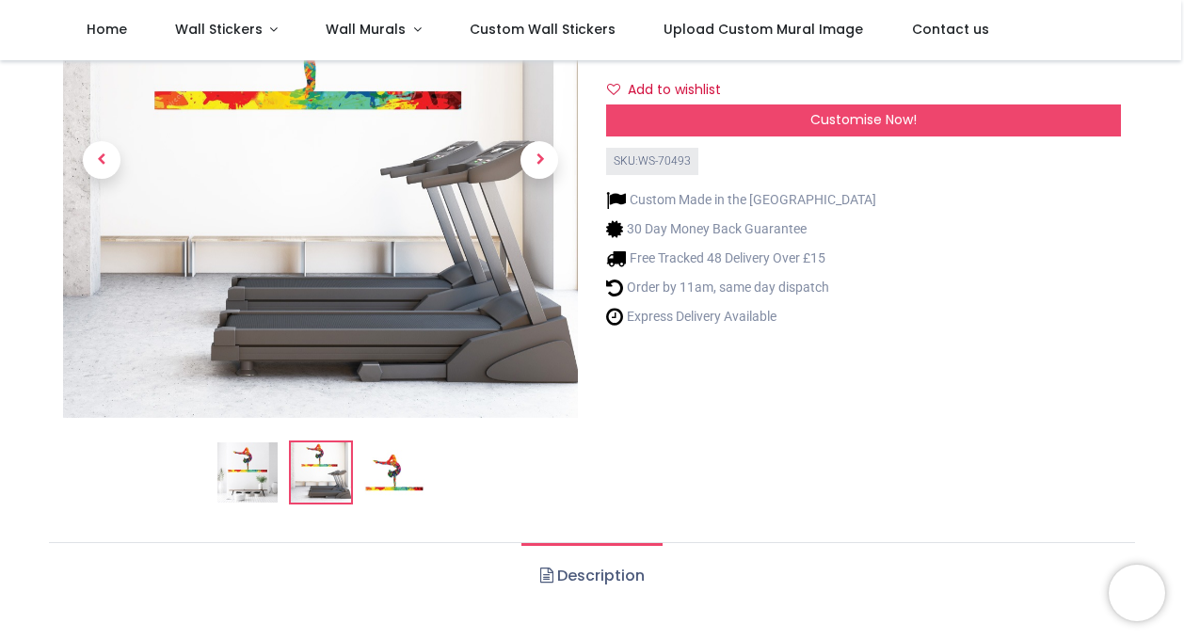
scroll to position [215, 0]
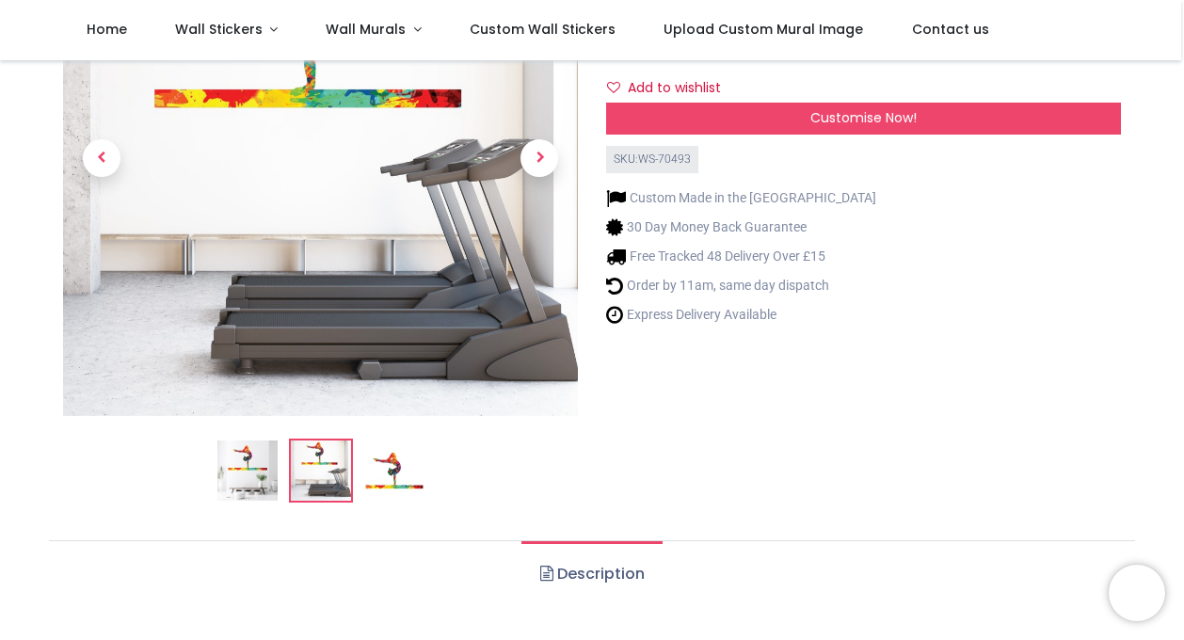
click at [405, 471] on img at bounding box center [394, 470] width 60 height 60
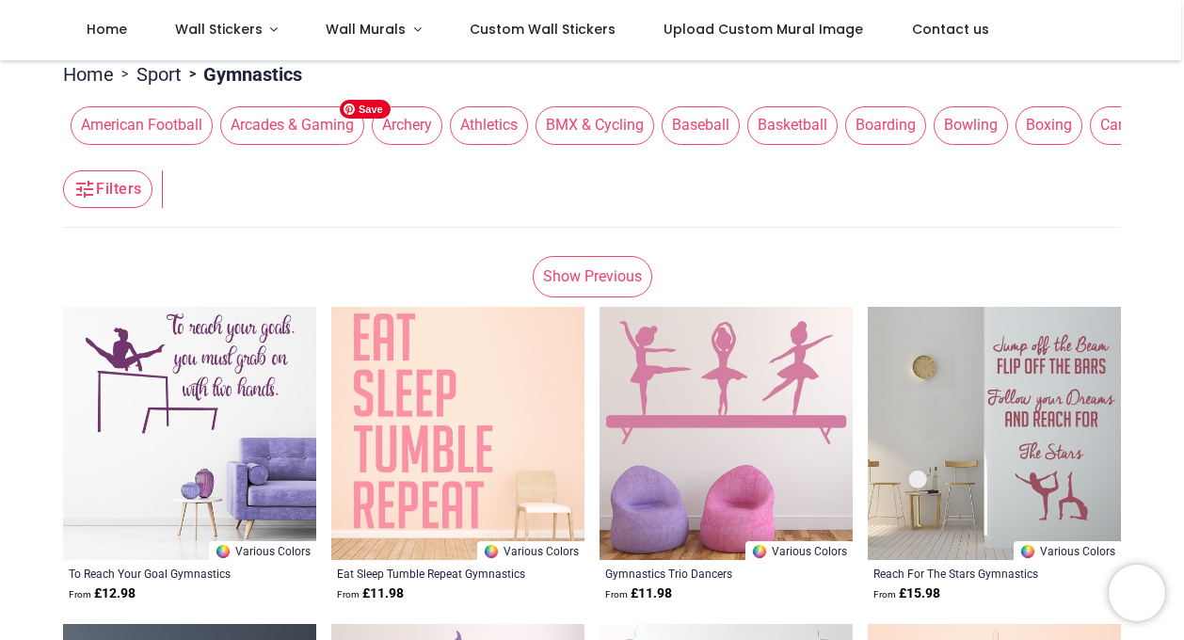
scroll to position [72, 0]
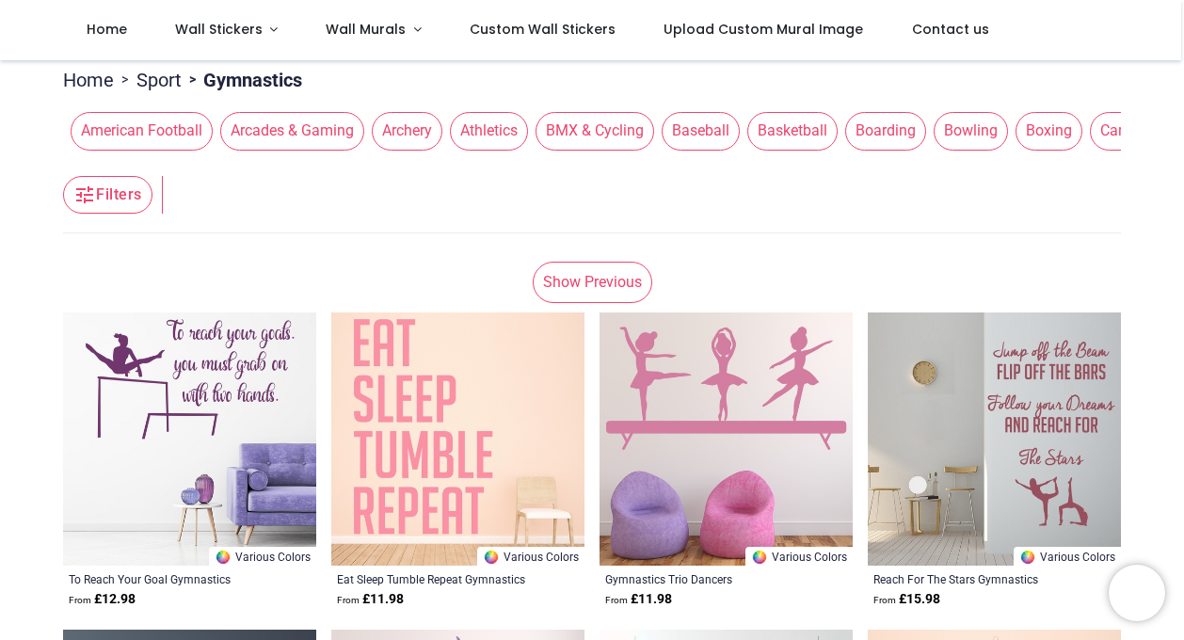
click at [582, 286] on link "Show Previous" at bounding box center [593, 282] width 120 height 41
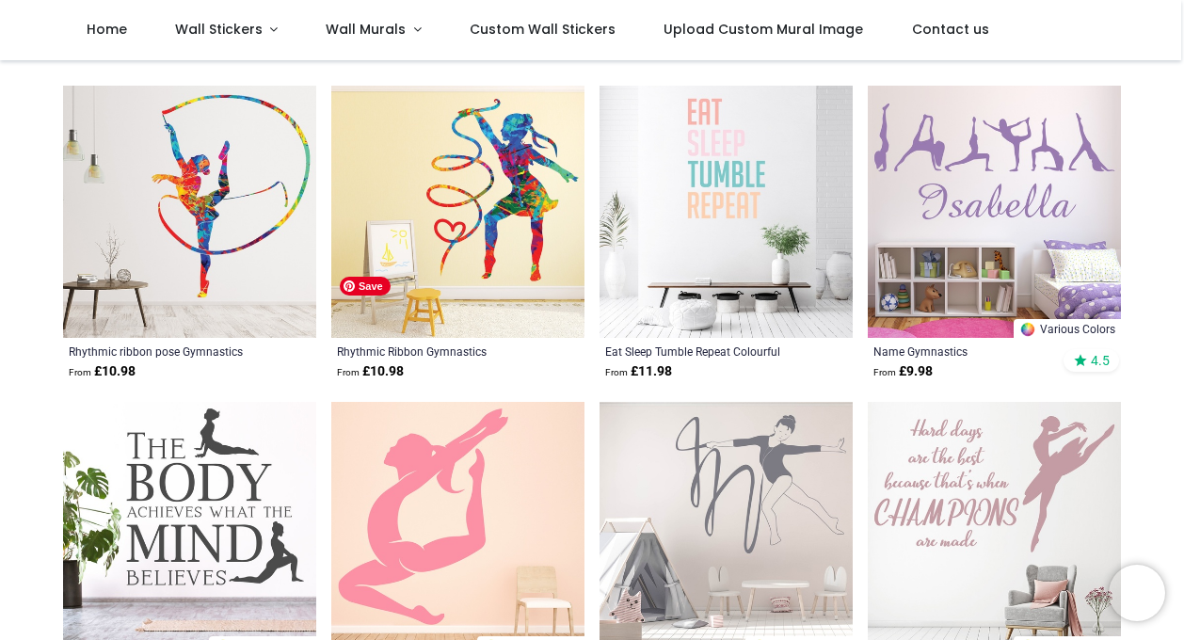
scroll to position [568, 0]
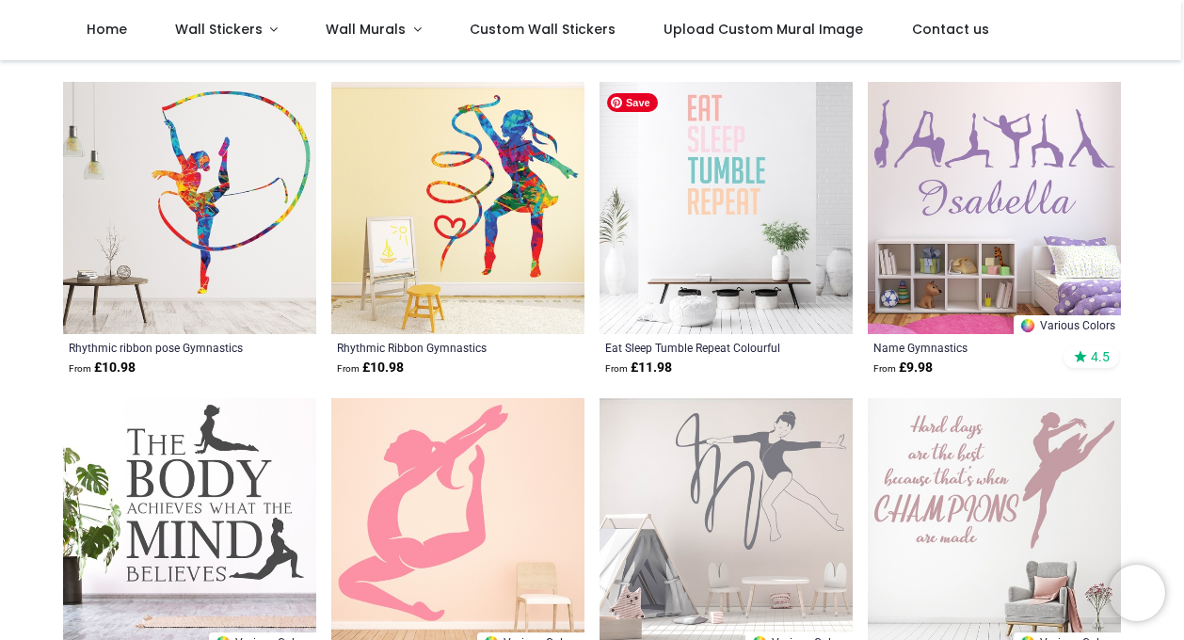
click at [714, 150] on img at bounding box center [725, 208] width 253 height 253
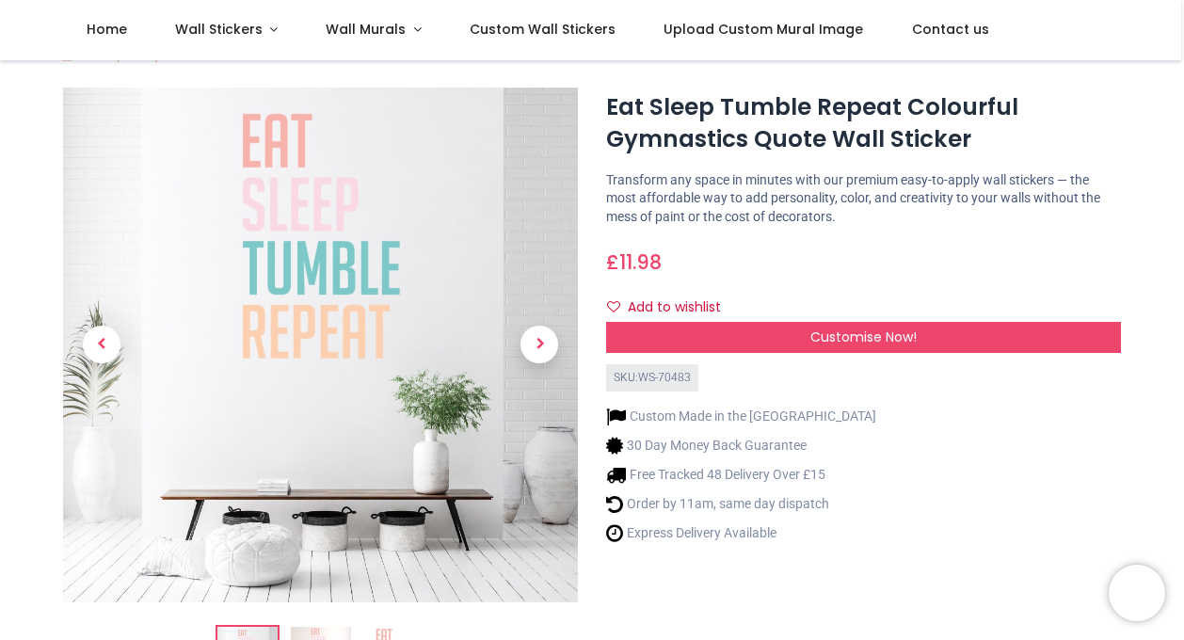
scroll to position [35, 0]
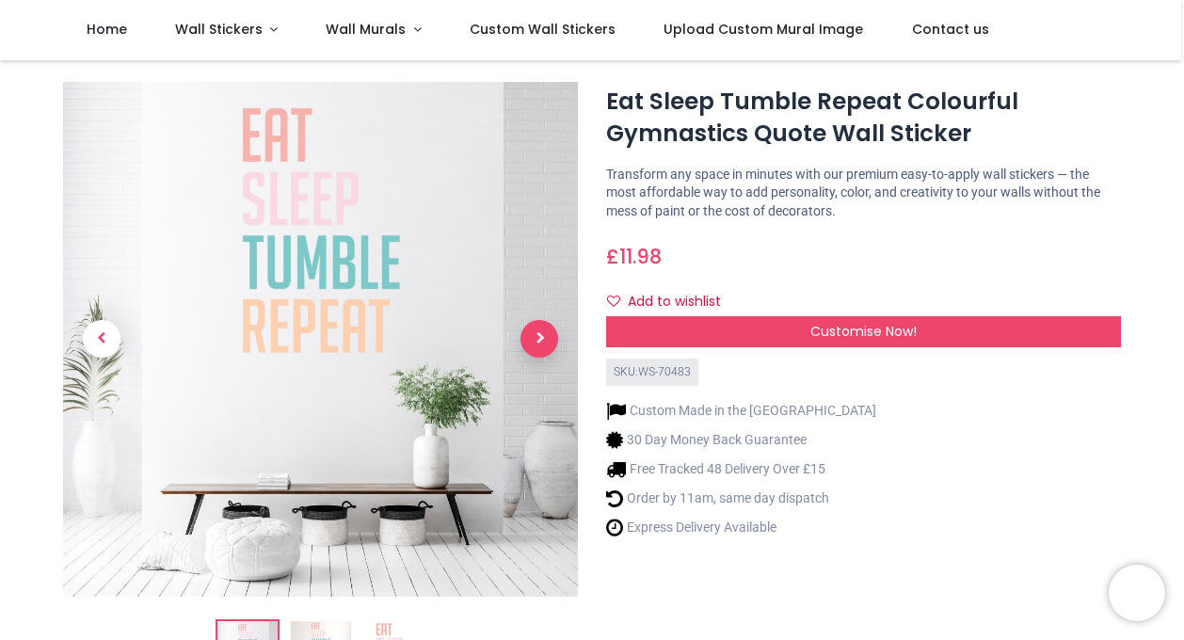
click at [543, 332] on span "Next" at bounding box center [539, 339] width 38 height 38
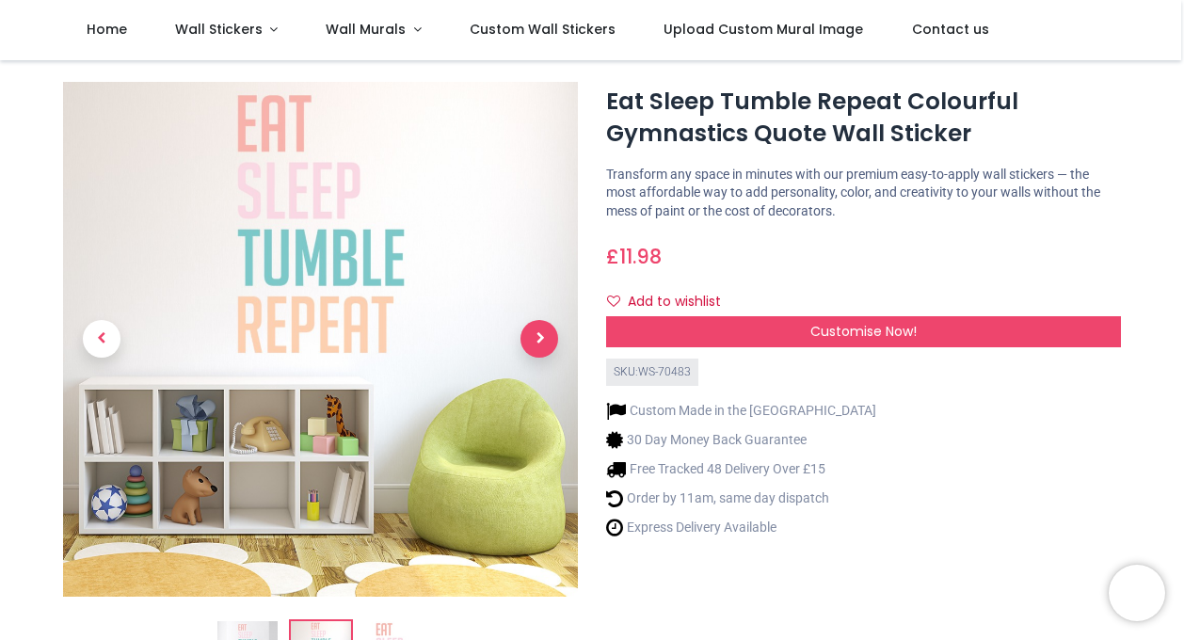
click at [543, 332] on span "Next" at bounding box center [539, 339] width 38 height 38
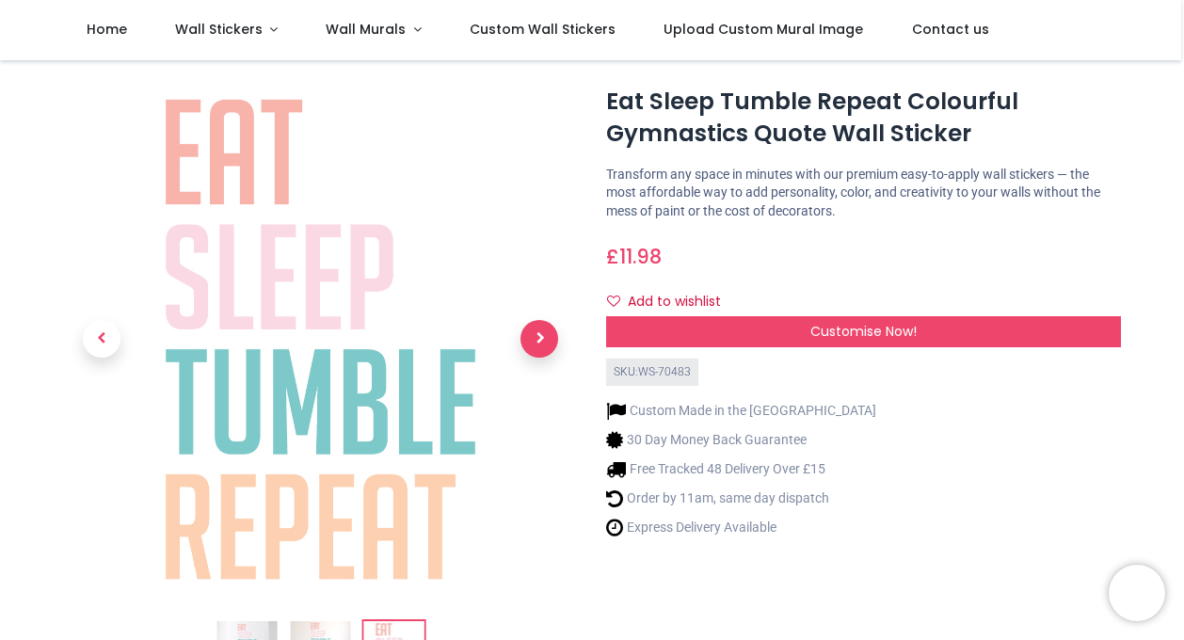
click at [543, 332] on span "Next" at bounding box center [539, 339] width 38 height 38
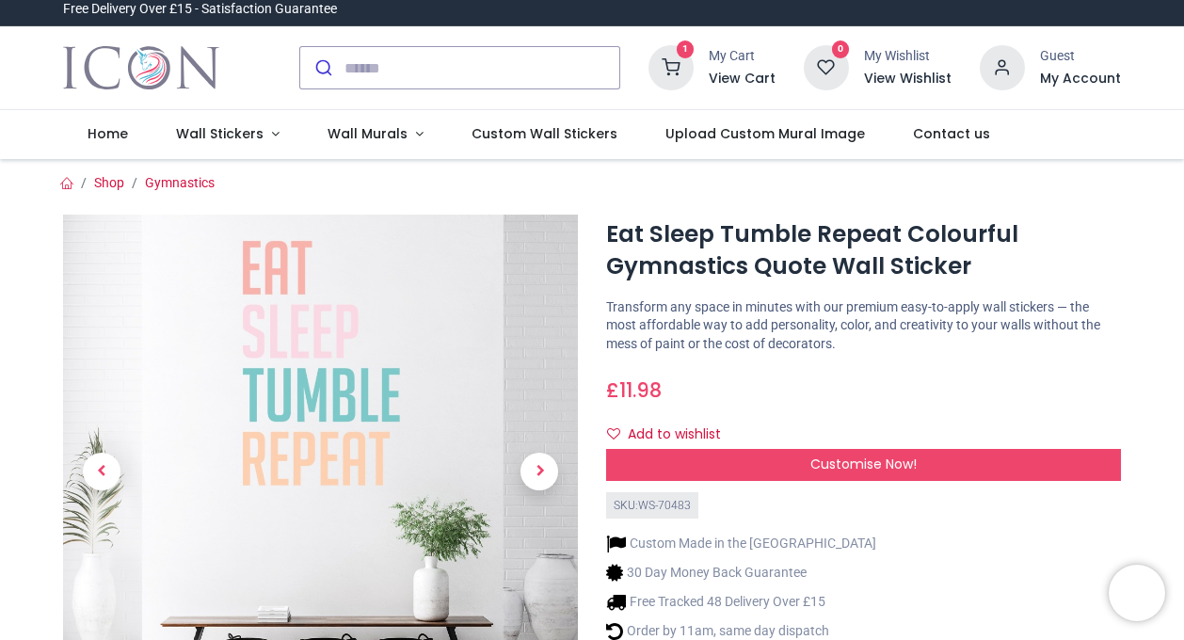
scroll to position [0, 0]
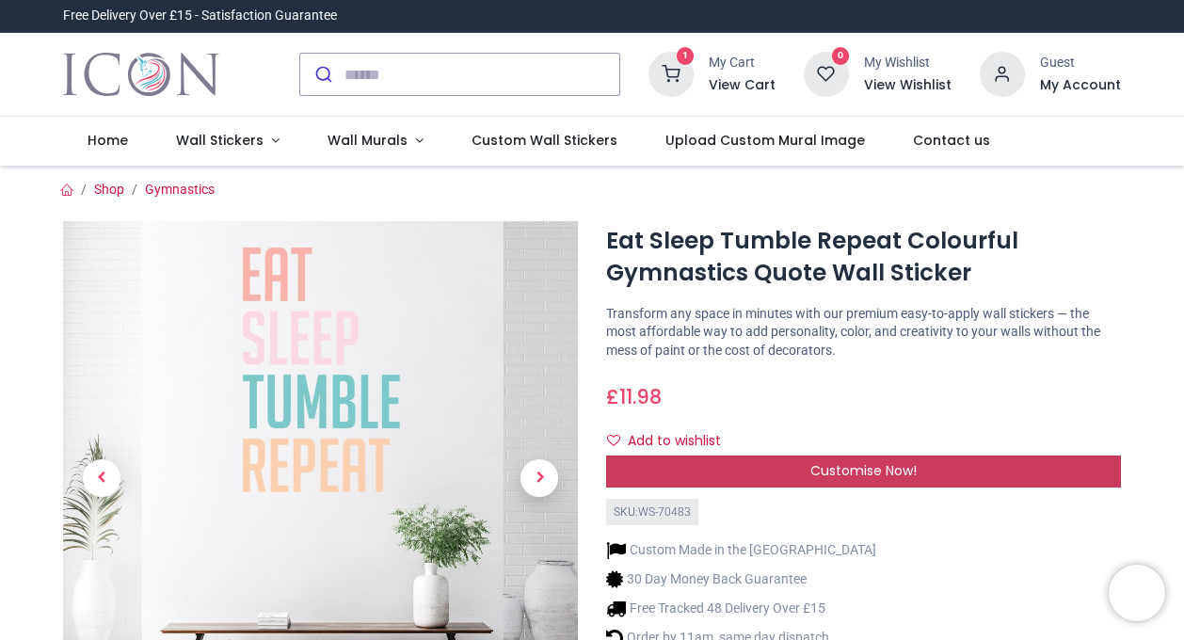
click at [795, 469] on div "Customise Now!" at bounding box center [863, 471] width 515 height 32
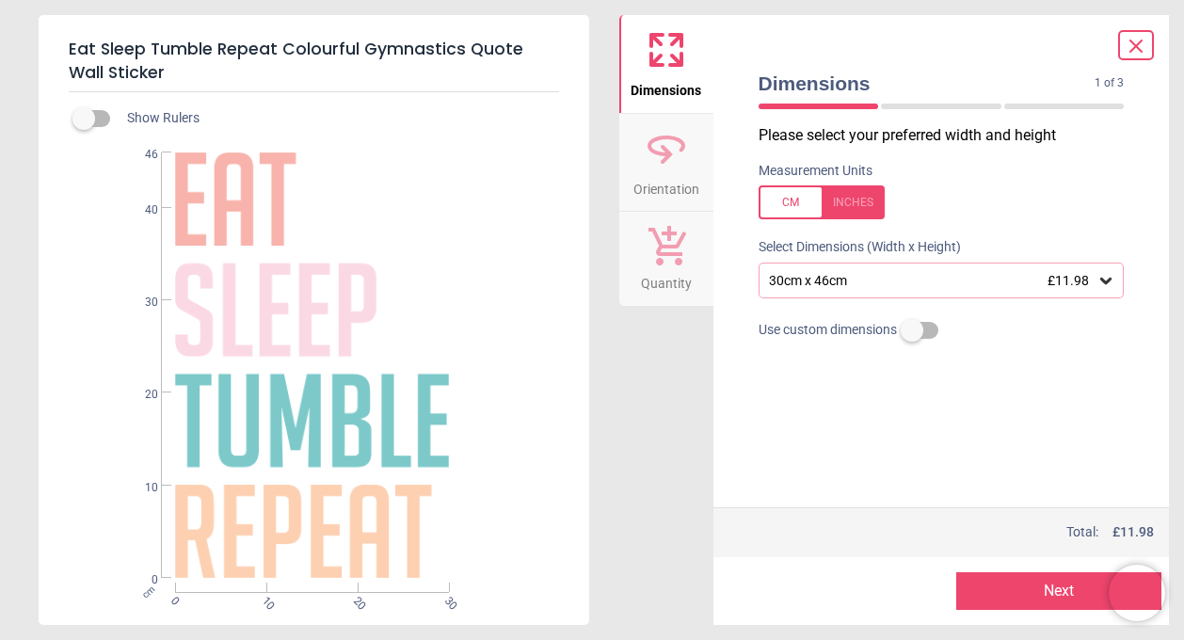
click at [867, 275] on div "30cm x 46cm £11.98" at bounding box center [932, 281] width 330 height 16
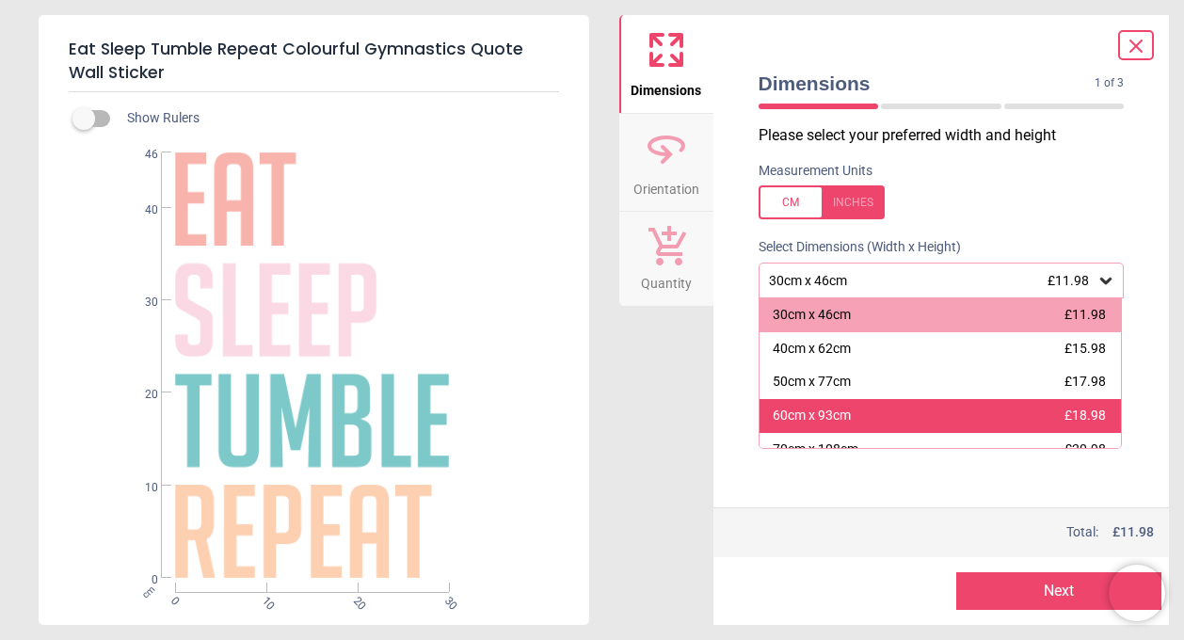
click at [886, 409] on div "60cm x 93cm £18.98" at bounding box center [940, 416] width 362 height 34
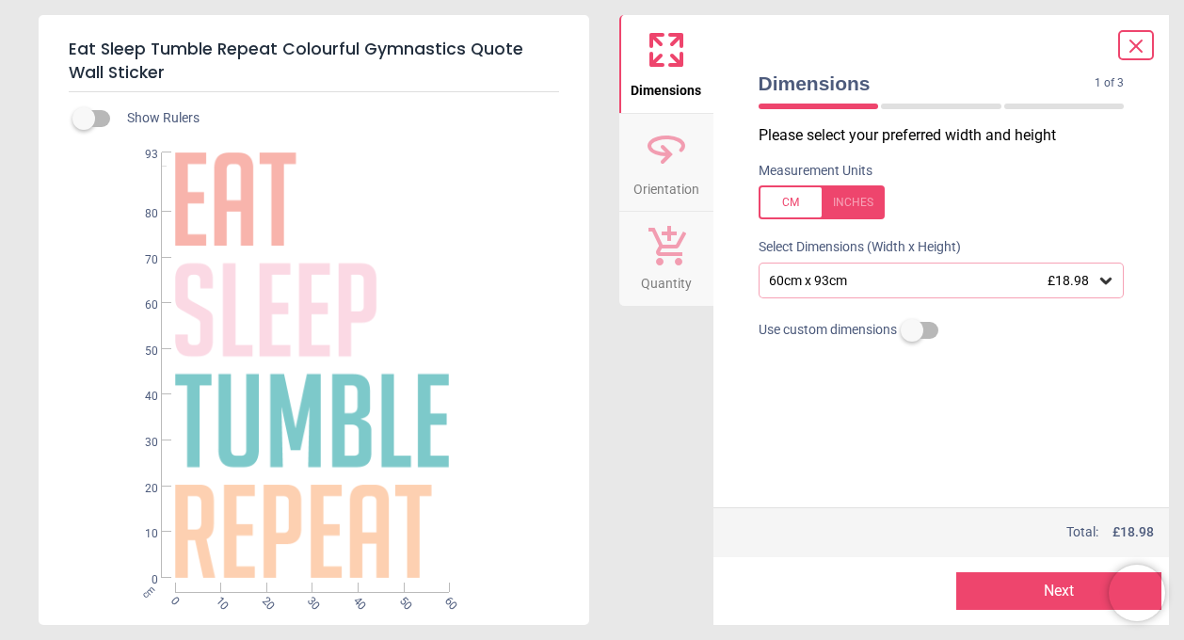
click at [886, 287] on div "60cm x 93cm £18.98" at bounding box center [932, 281] width 330 height 16
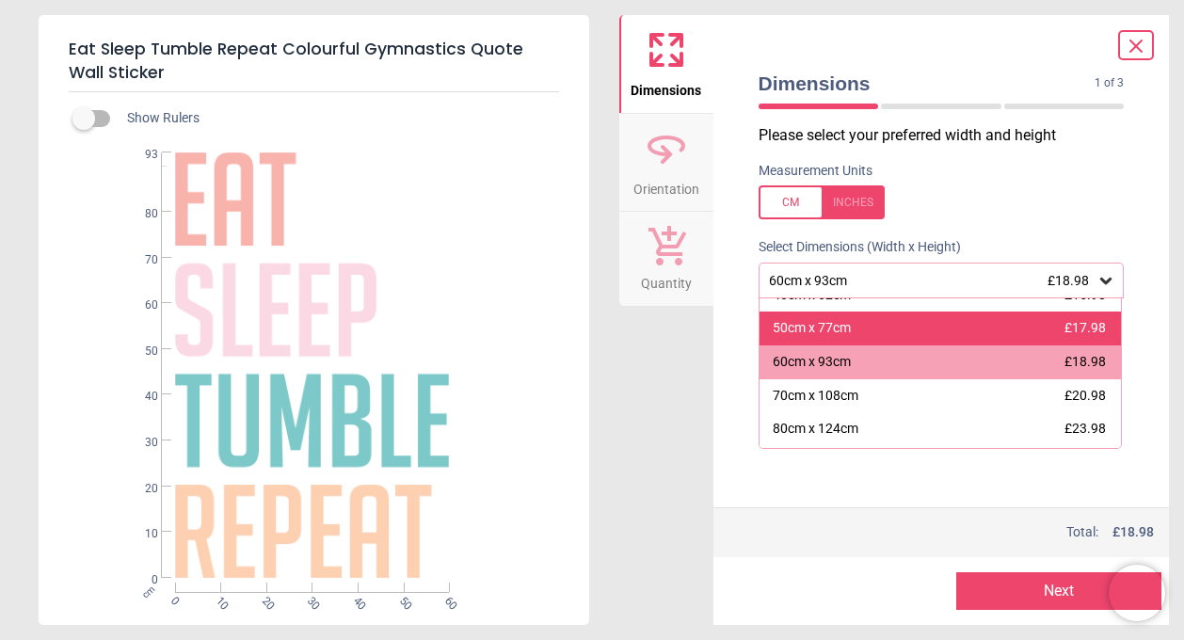
scroll to position [85, 0]
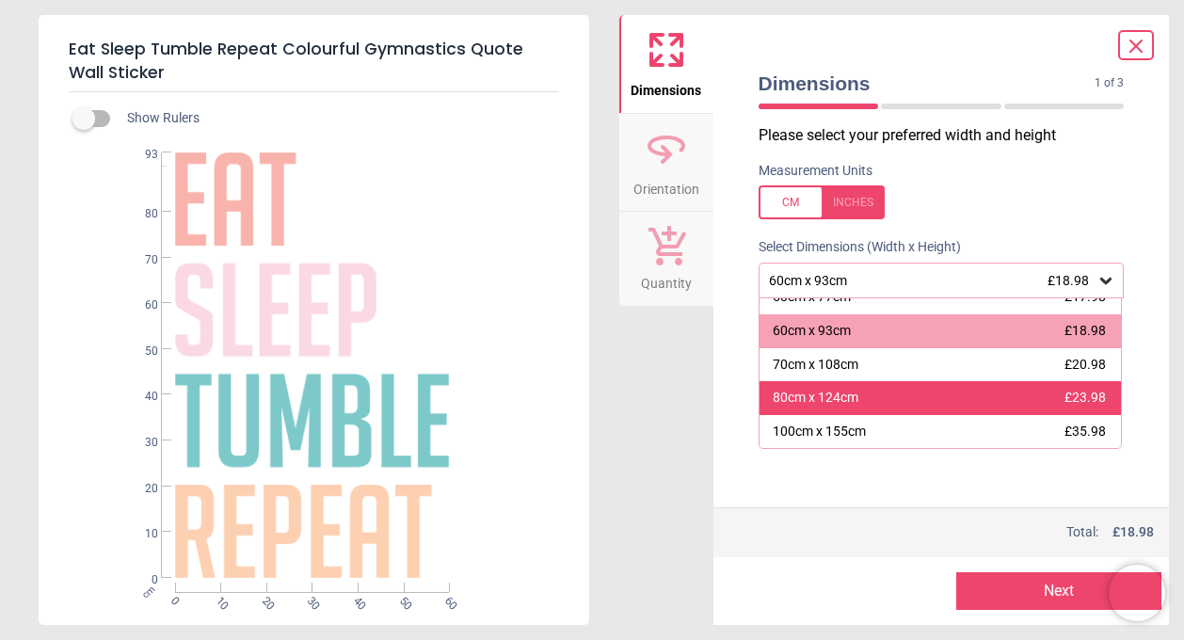
click at [901, 392] on div "80cm x 124cm £23.98" at bounding box center [940, 398] width 362 height 34
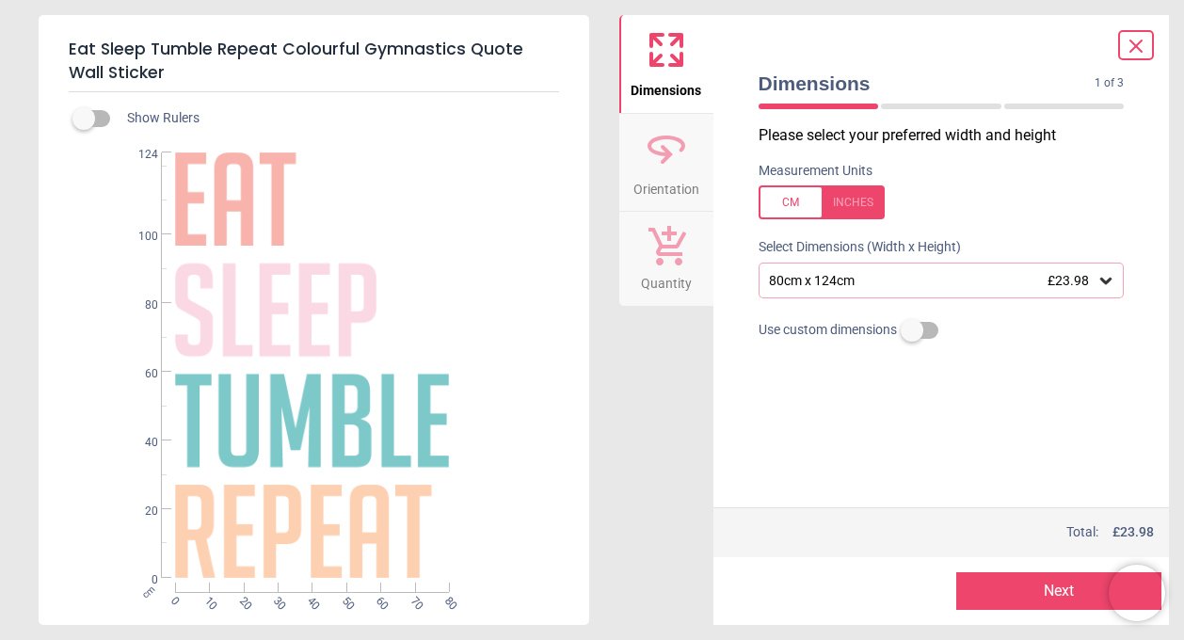
click at [1012, 602] on button "Next" at bounding box center [1058, 591] width 205 height 38
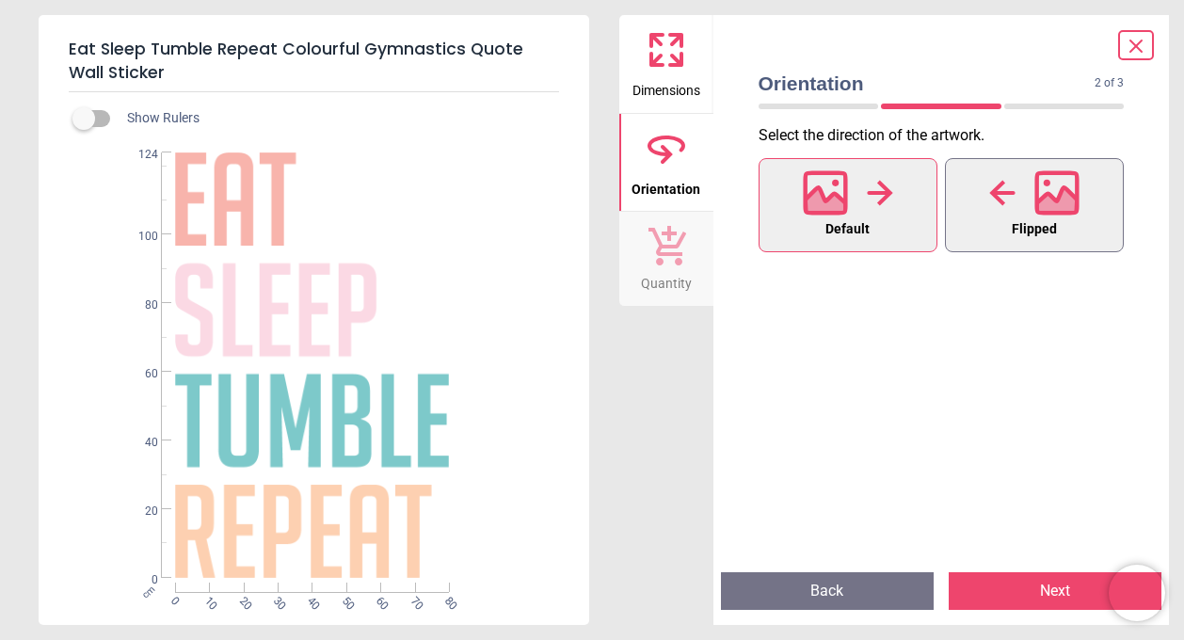
click at [1019, 213] on div at bounding box center [1034, 192] width 90 height 49
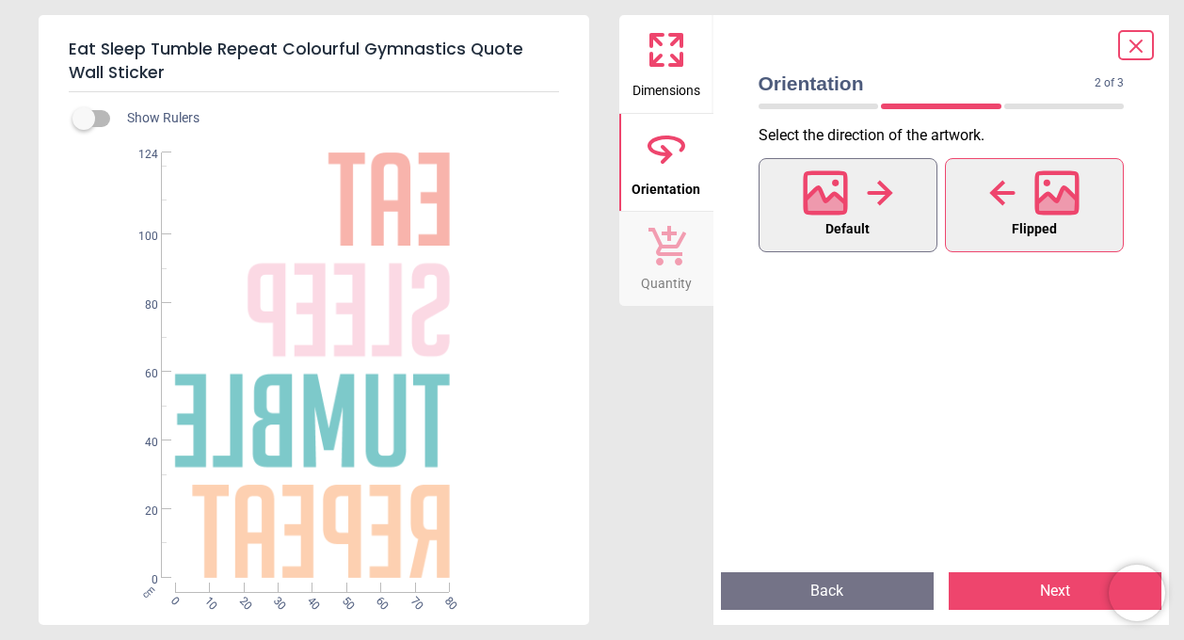
click at [903, 225] on button "Default" at bounding box center [847, 205] width 179 height 94
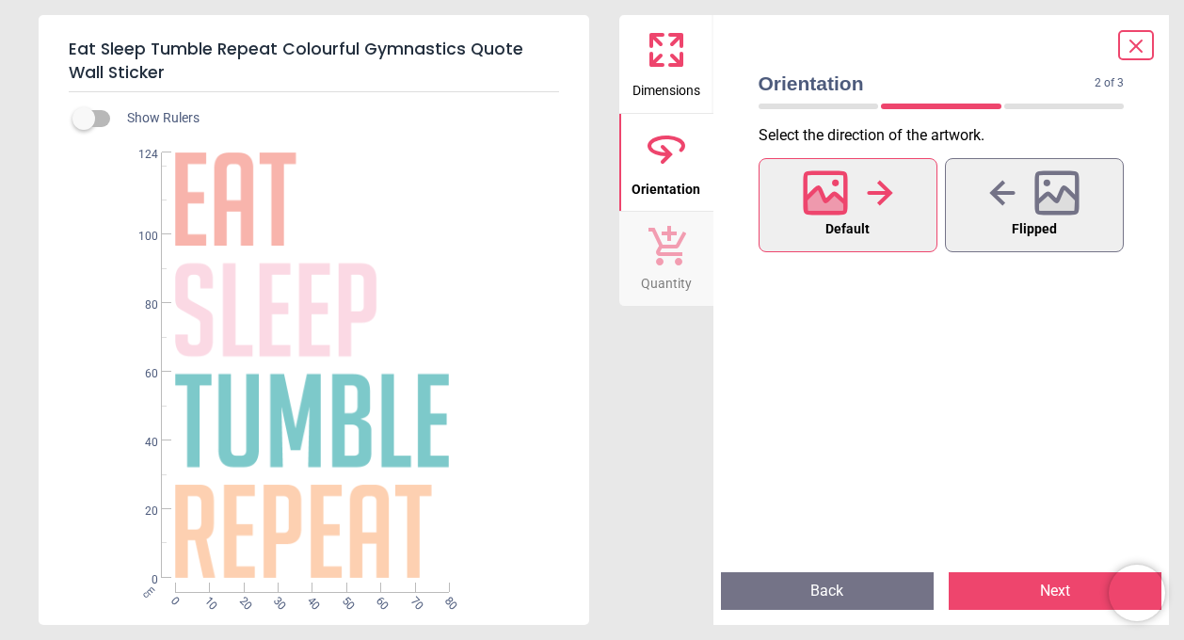
click at [1075, 595] on button "Next" at bounding box center [1055, 591] width 213 height 38
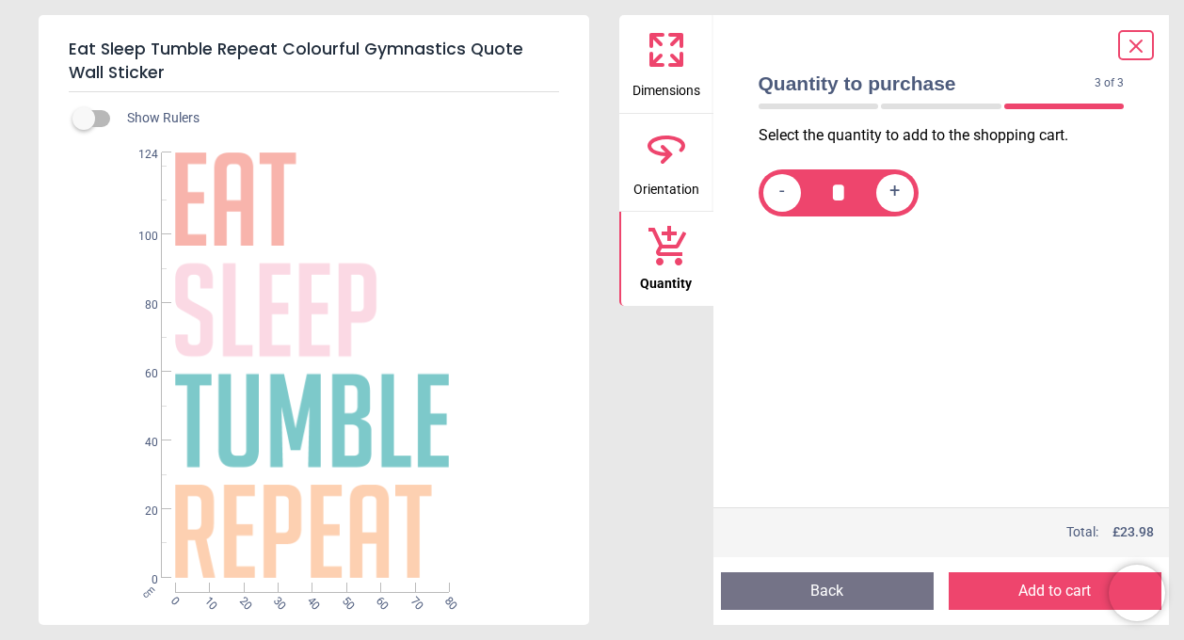
click at [1072, 586] on button "Add to cart" at bounding box center [1055, 591] width 213 height 38
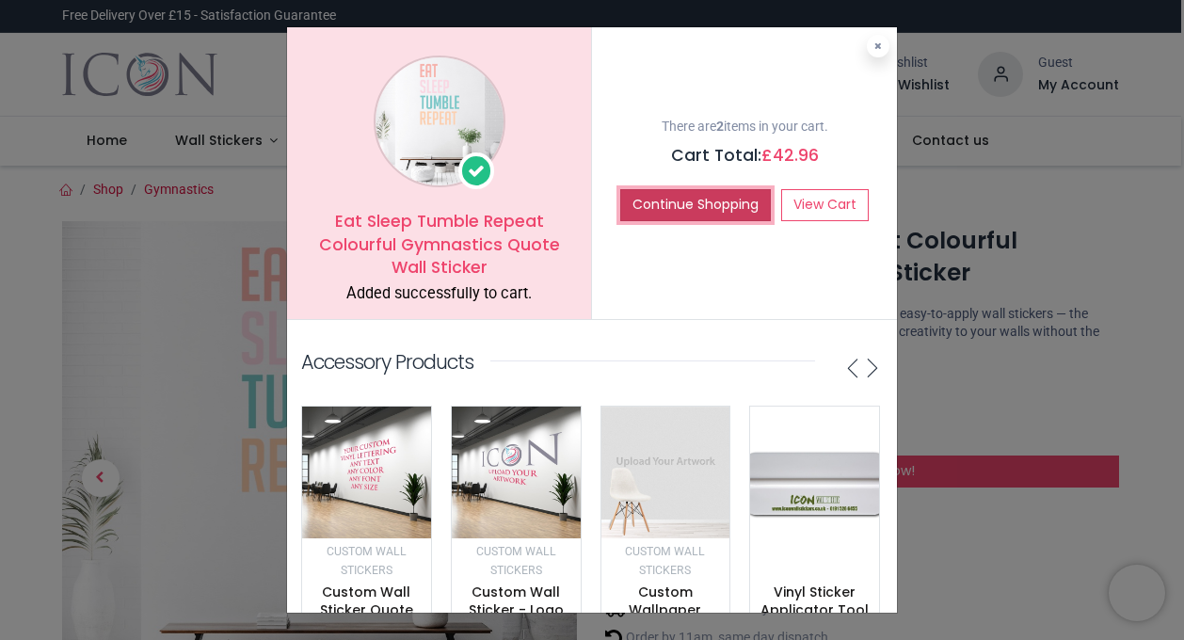
click at [718, 206] on button "Continue Shopping" at bounding box center [695, 205] width 151 height 32
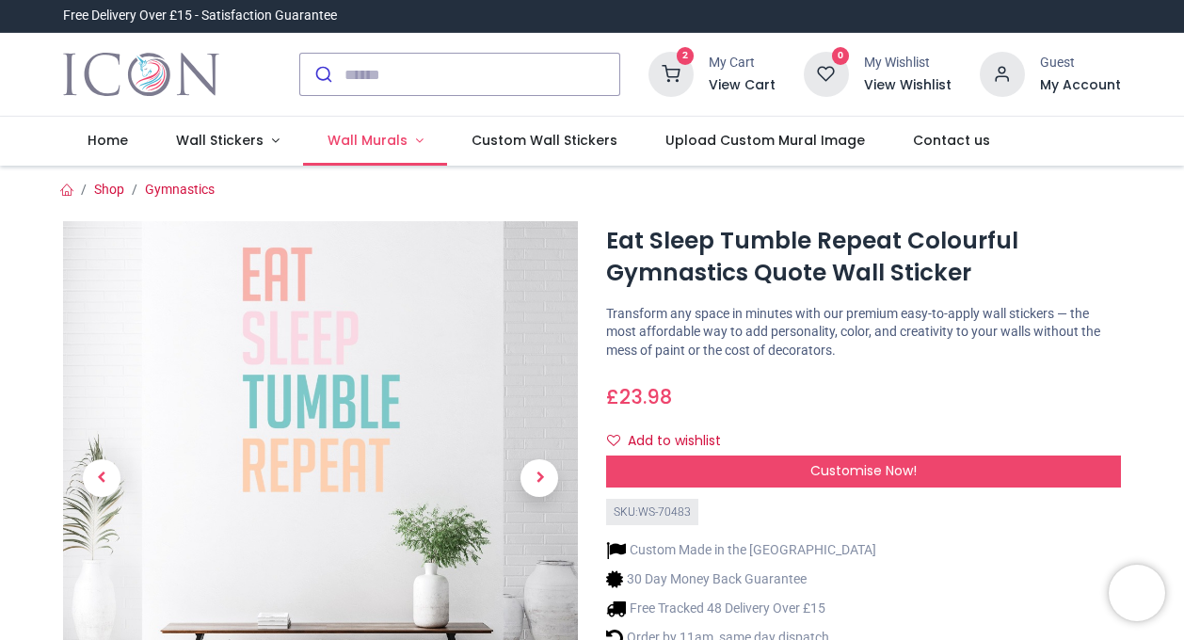
click at [372, 138] on span "Wall Murals" at bounding box center [367, 140] width 80 height 19
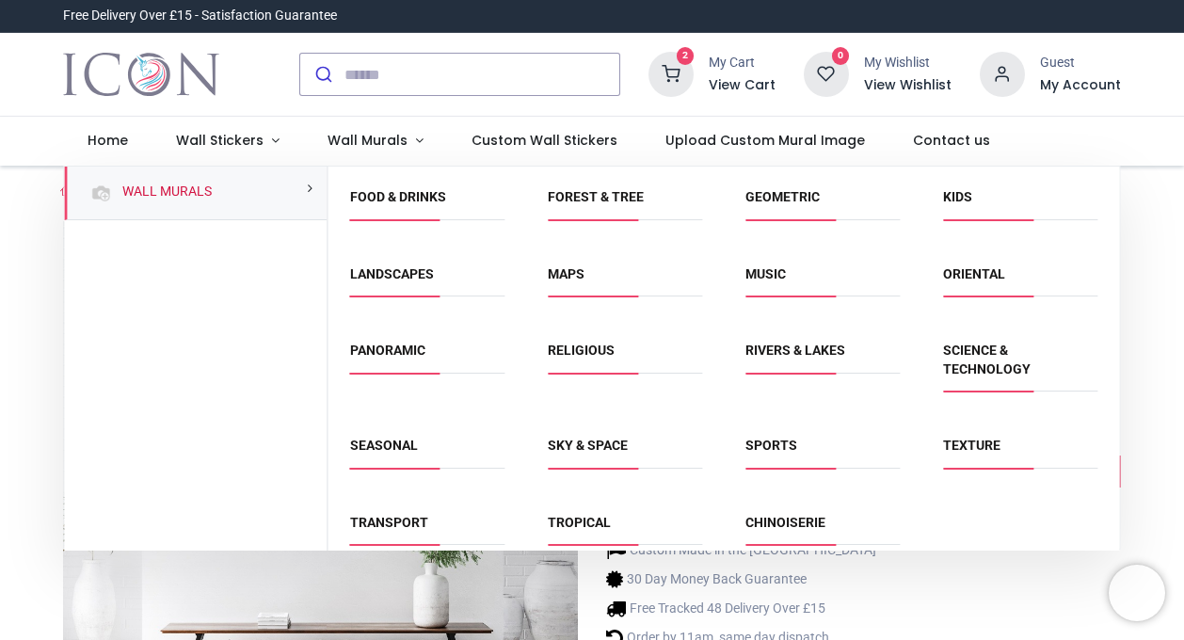
scroll to position [170, 0]
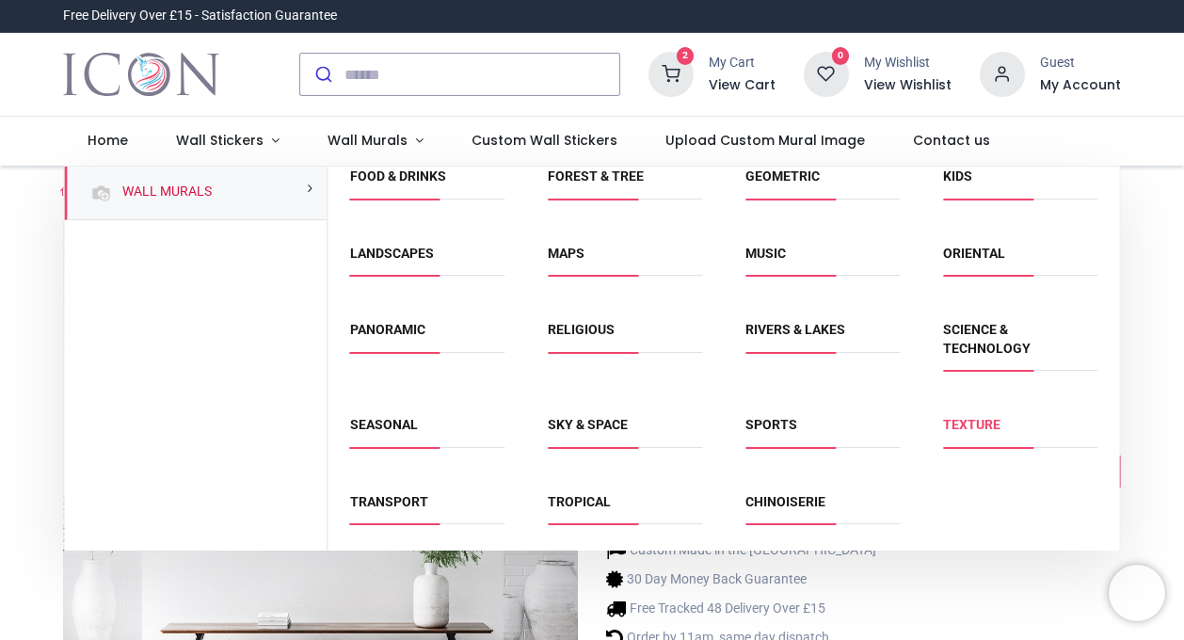
click at [982, 424] on link "Texture" at bounding box center [971, 424] width 57 height 15
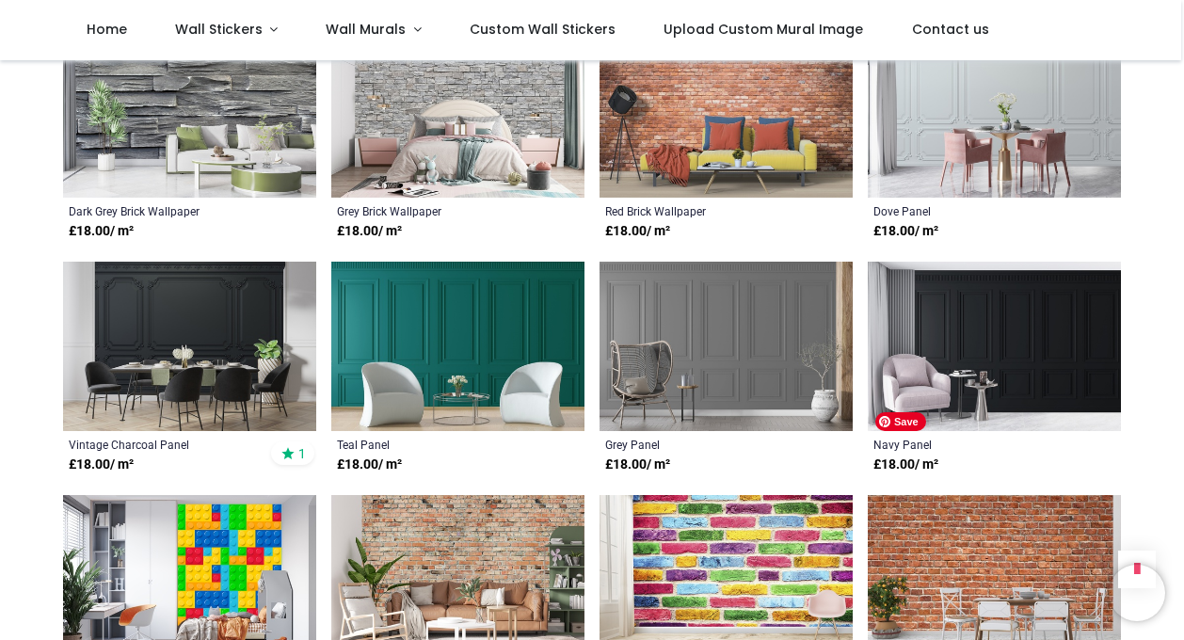
scroll to position [860, 0]
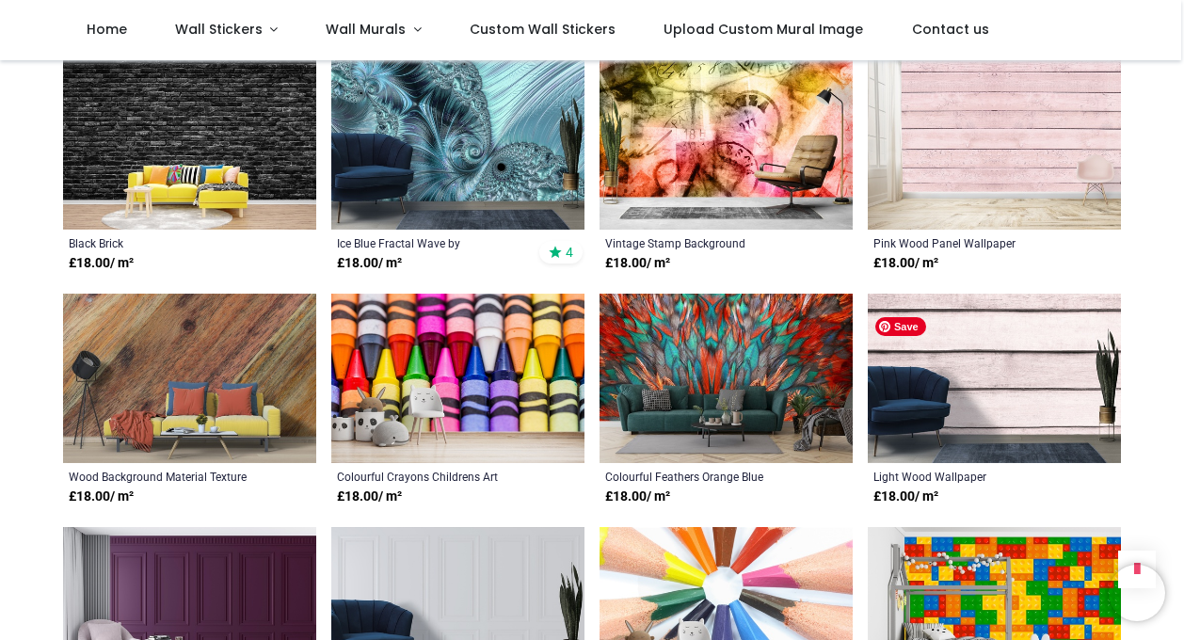
scroll to position [1742, 0]
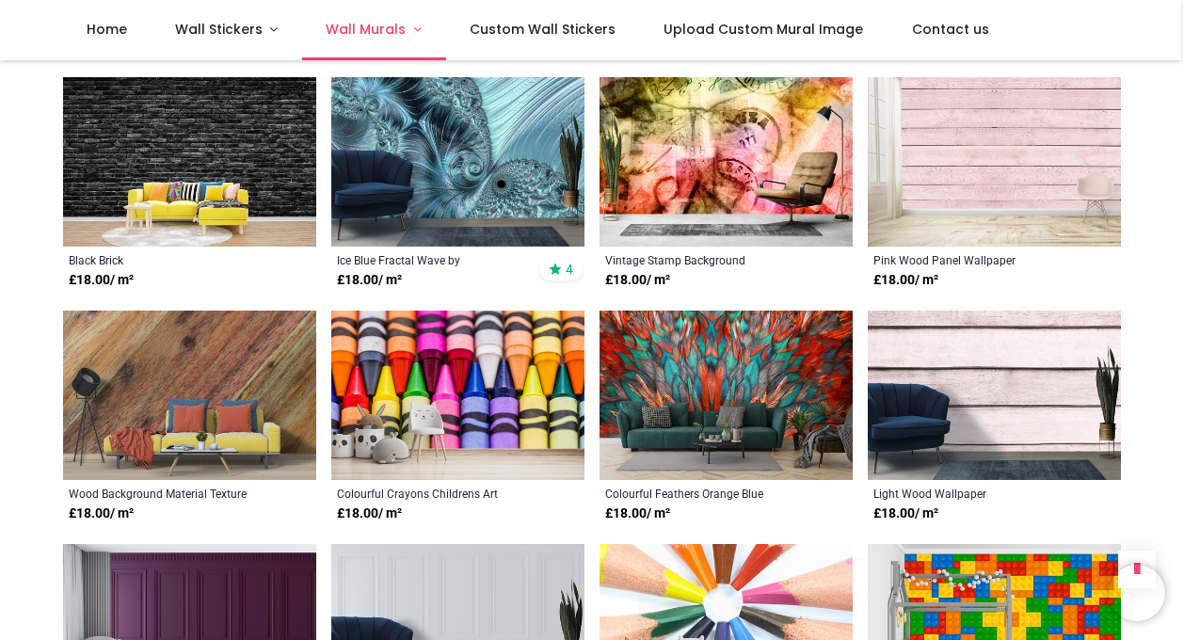
click at [399, 33] on span "Wall Murals" at bounding box center [368, 29] width 84 height 19
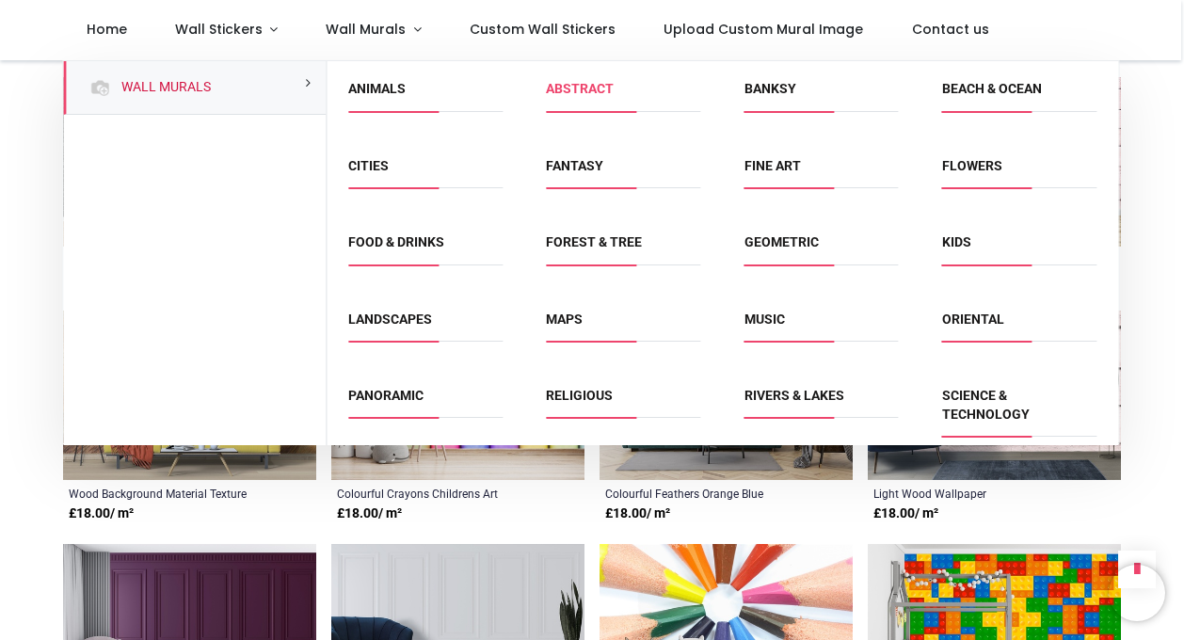
click at [587, 88] on link "Abstract" at bounding box center [580, 88] width 68 height 15
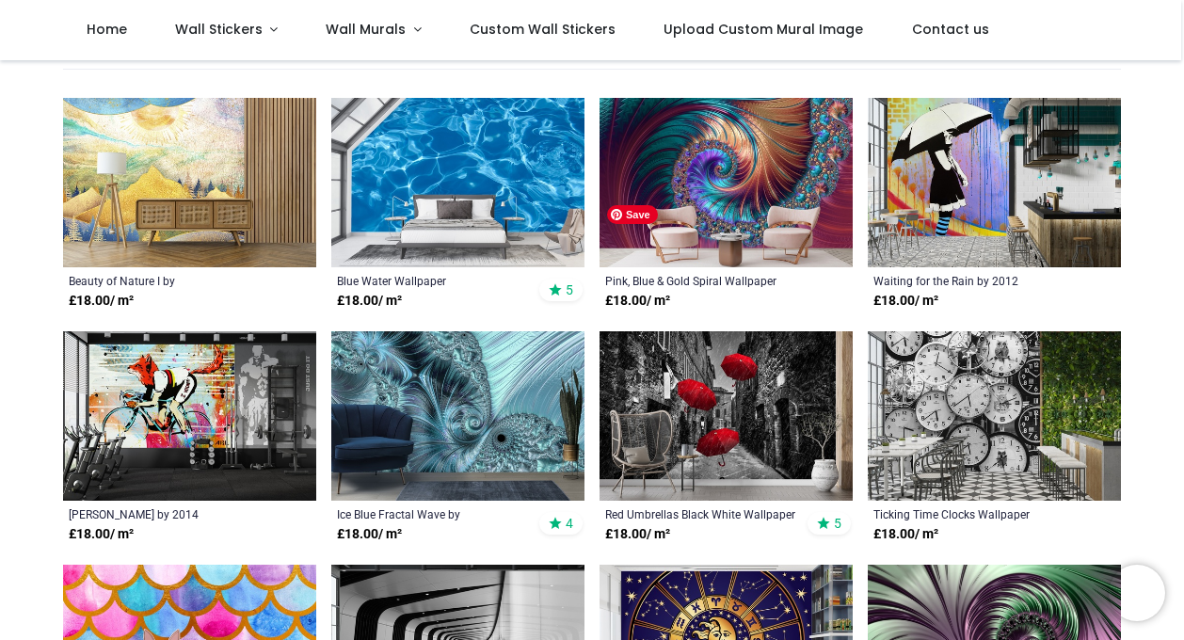
scroll to position [332, 0]
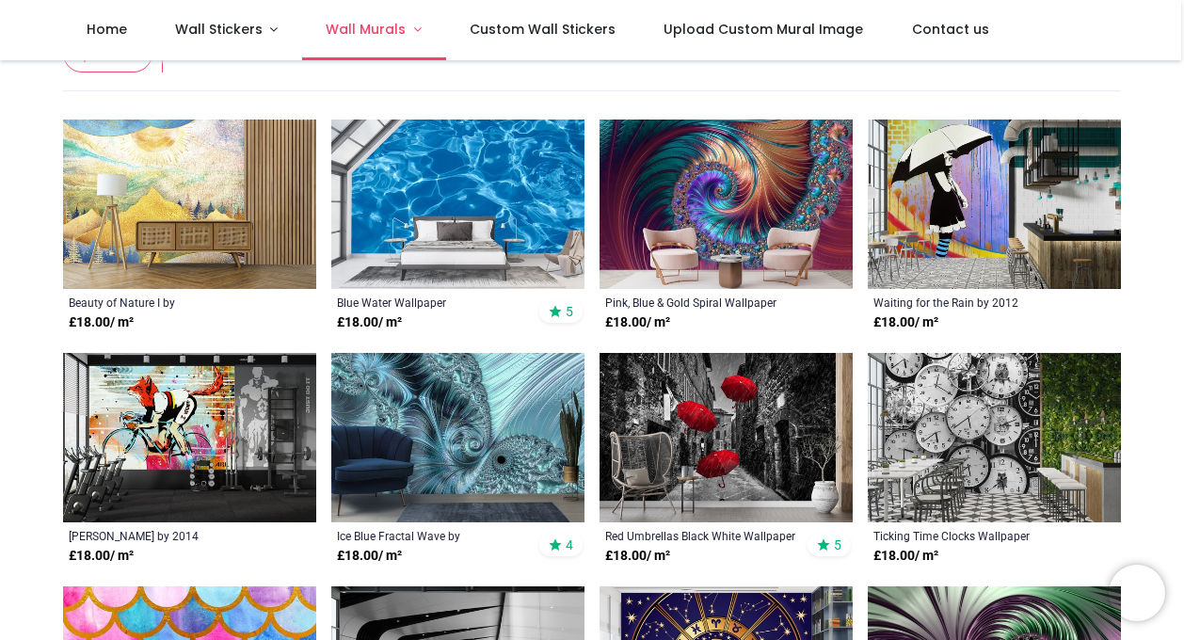
click at [353, 31] on span "Wall Murals" at bounding box center [366, 29] width 80 height 19
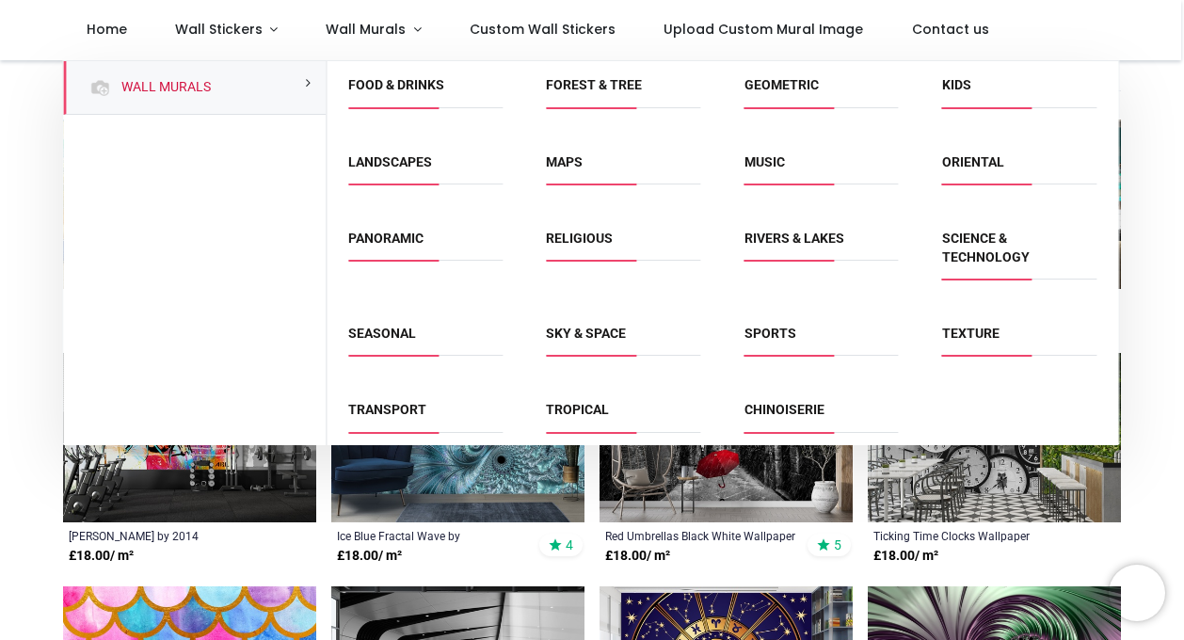
scroll to position [170, 0]
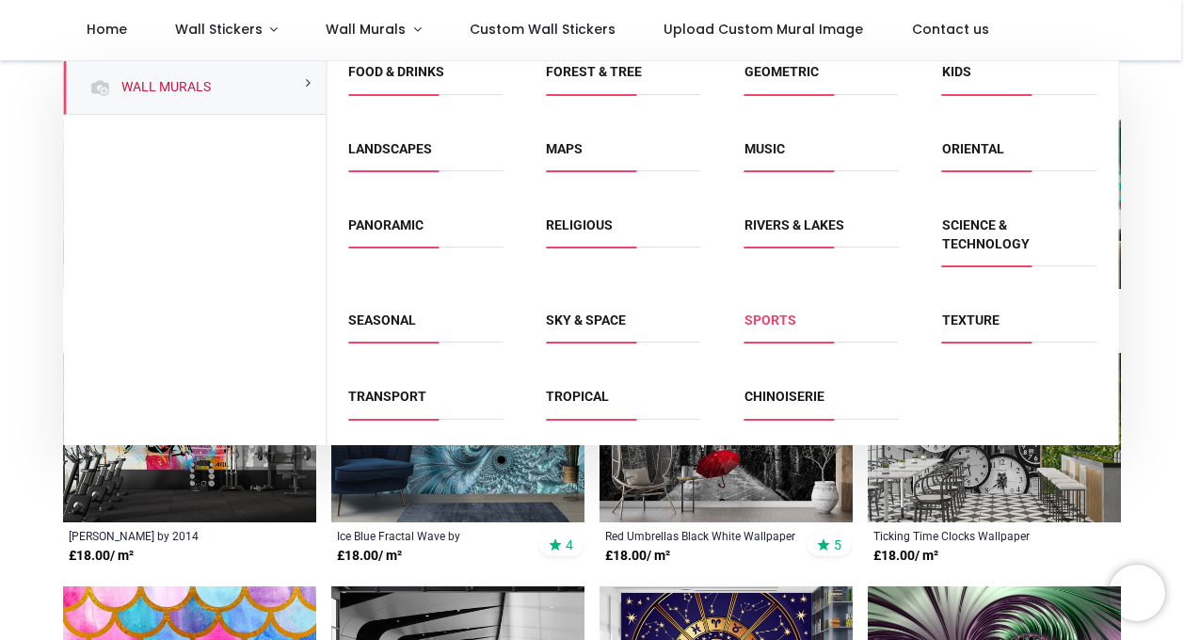
click at [775, 317] on link "Sports" at bounding box center [770, 319] width 52 height 15
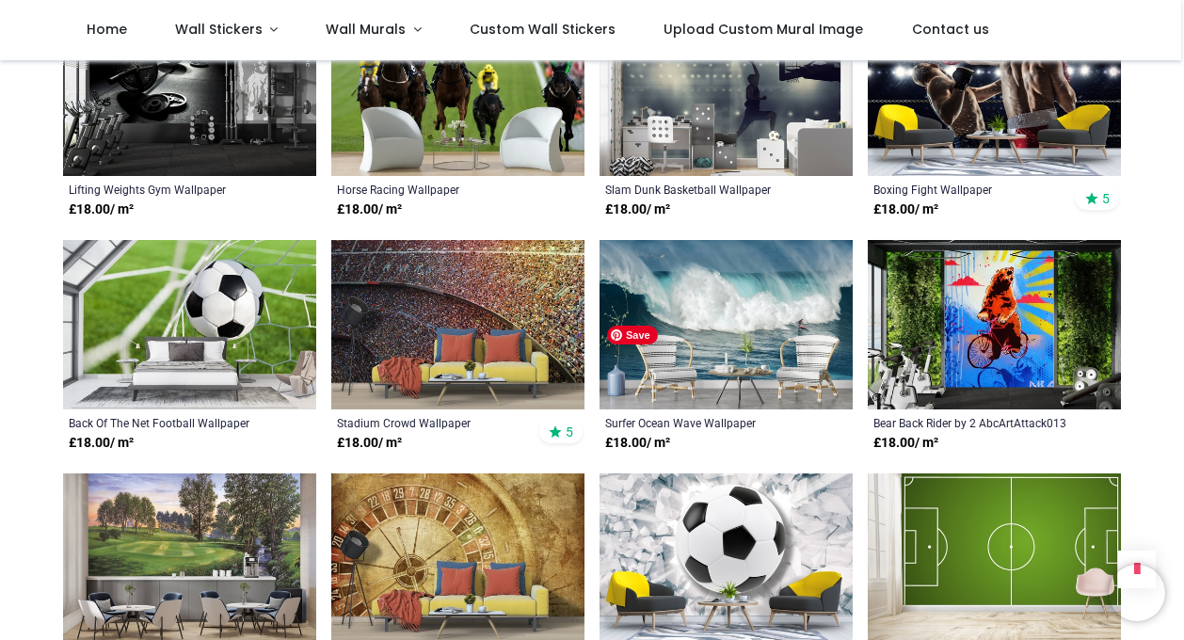
scroll to position [1129, 0]
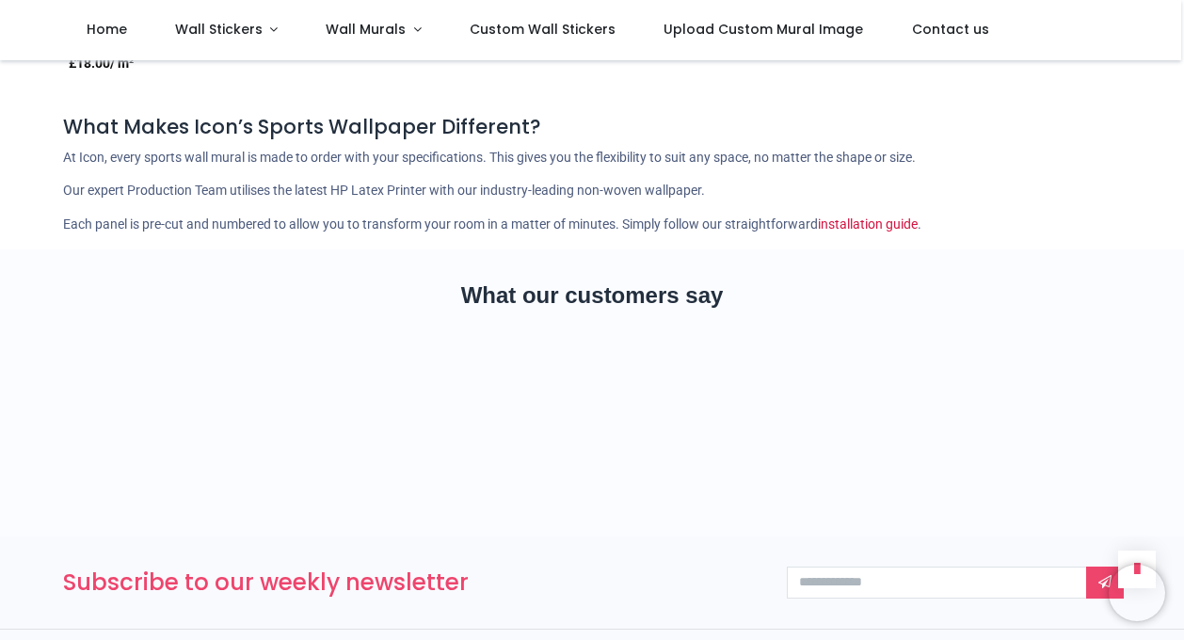
scroll to position [3611, 0]
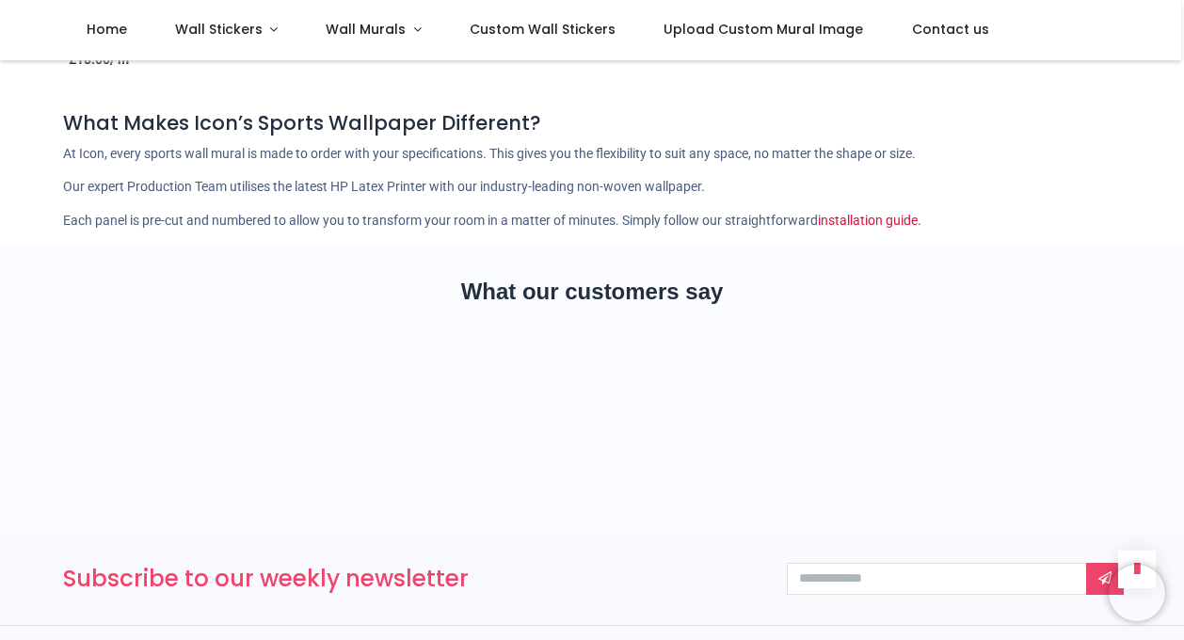
click at [776, 308] on h2 "What our customers say" at bounding box center [591, 292] width 1057 height 32
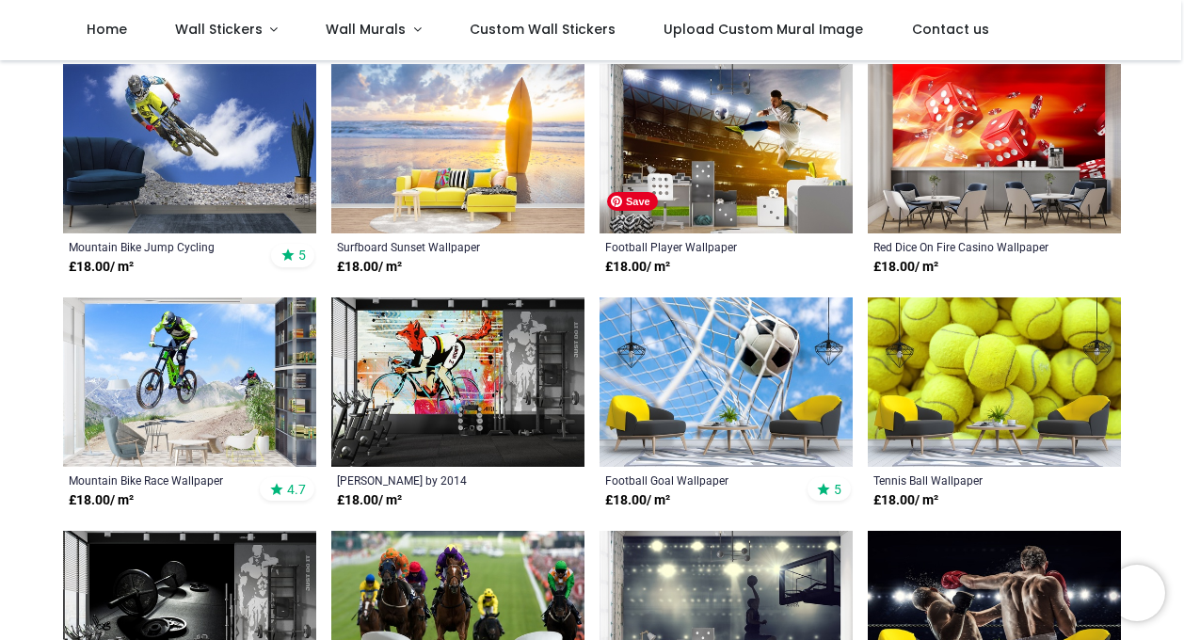
scroll to position [522, 0]
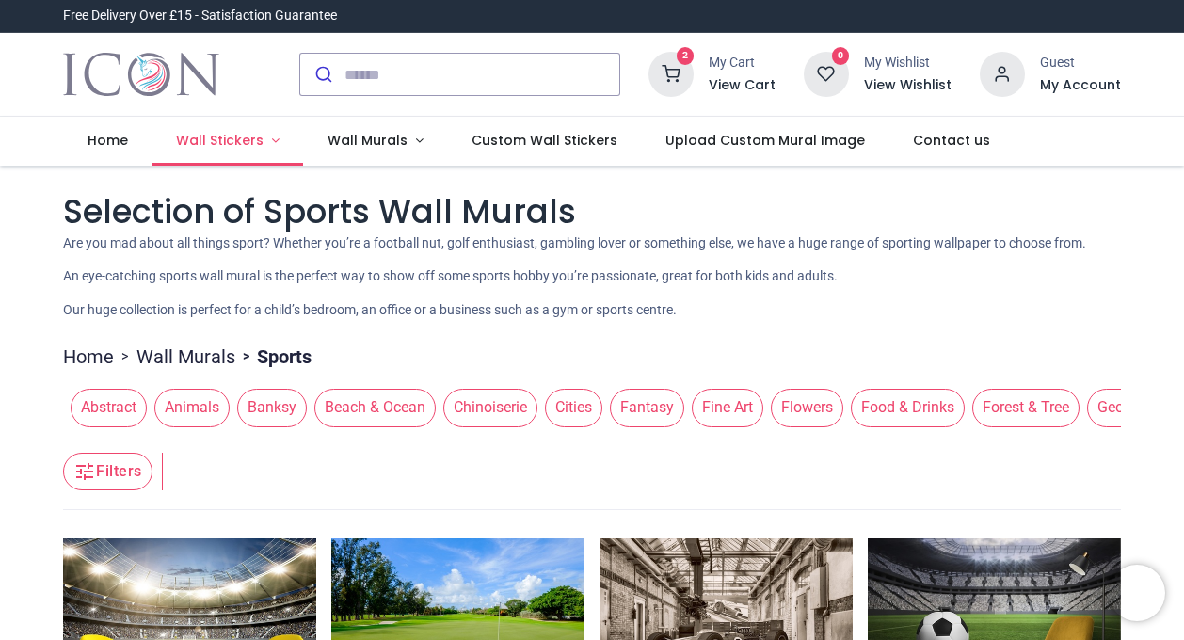
click at [248, 136] on span "Wall Stickers" at bounding box center [220, 140] width 88 height 19
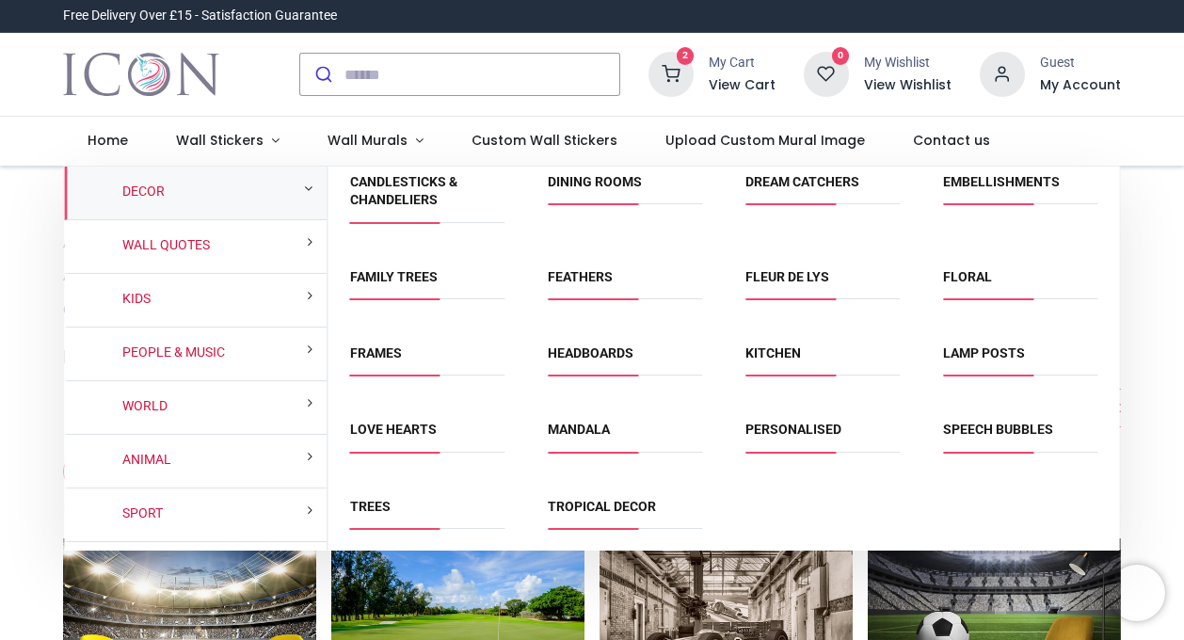
scroll to position [112, 0]
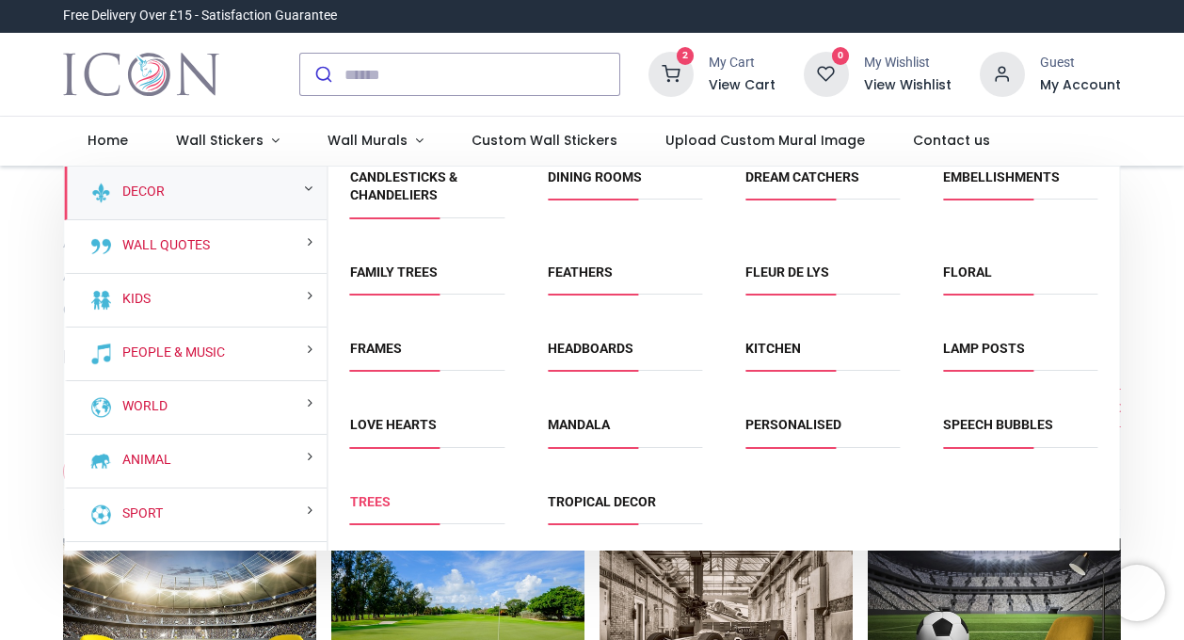
click at [367, 498] on link "Trees" at bounding box center [370, 501] width 40 height 15
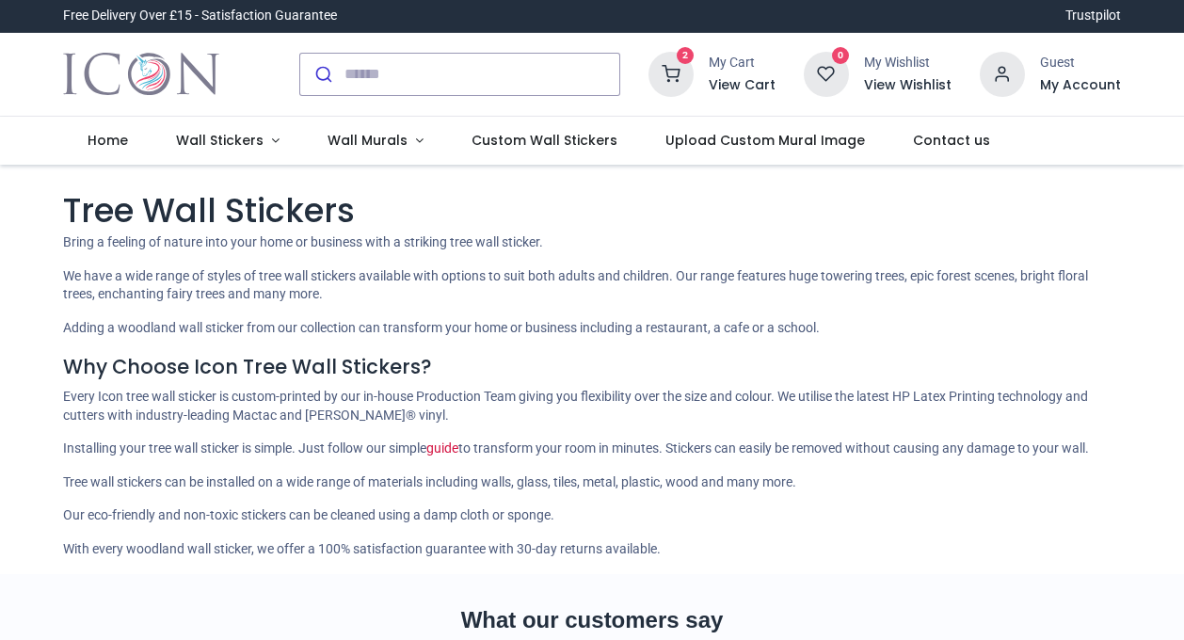
scroll to position [48, 0]
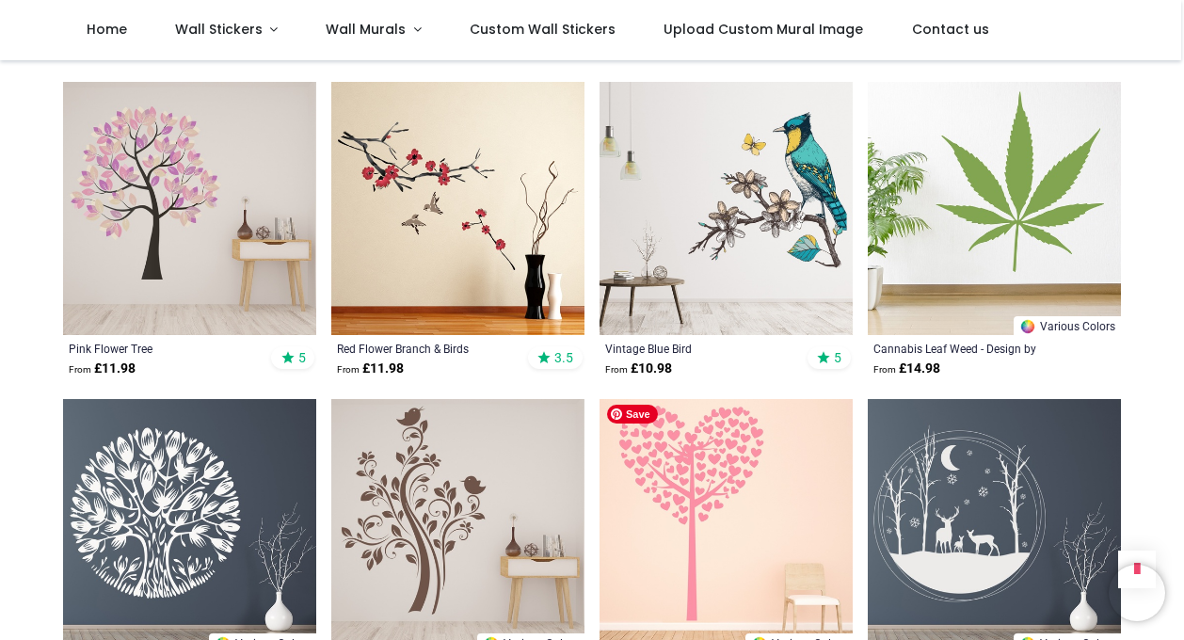
scroll to position [3540, 0]
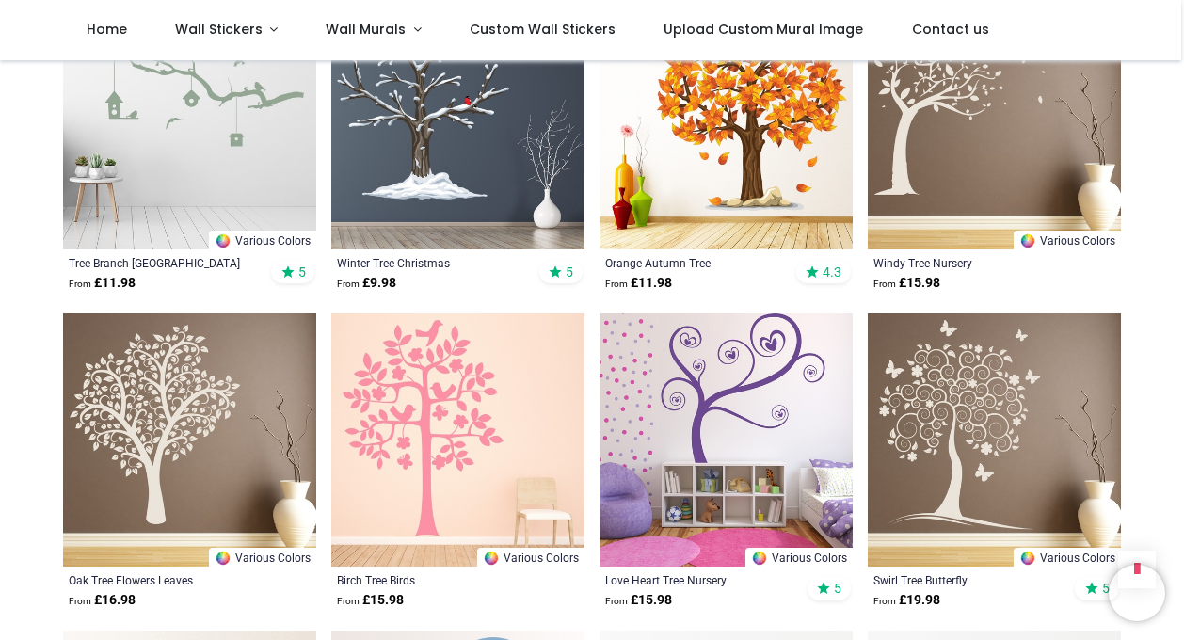
scroll to position [6796, 0]
